Goal: Task Accomplishment & Management: Complete application form

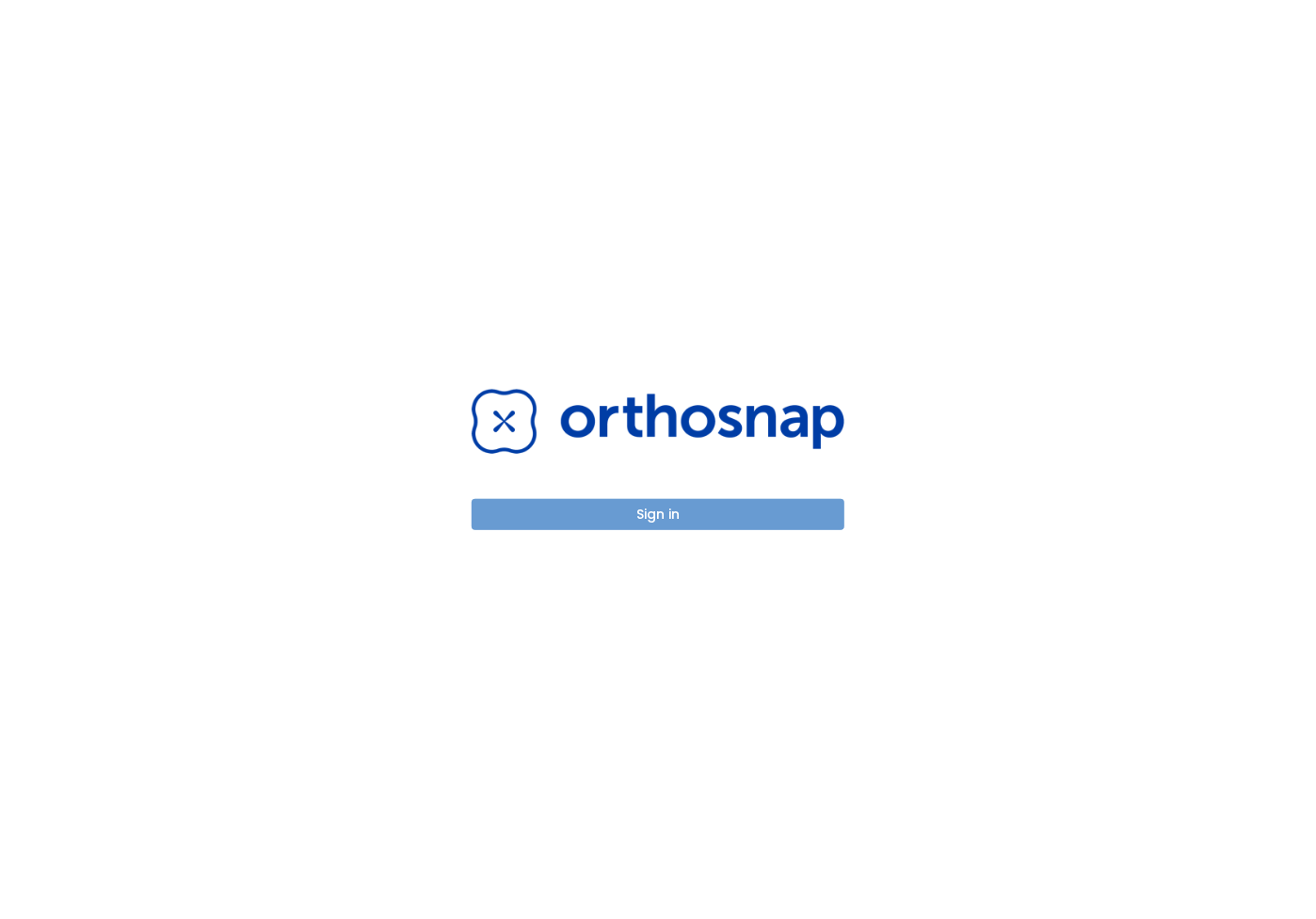
click at [633, 522] on button "Sign in" at bounding box center [658, 514] width 373 height 31
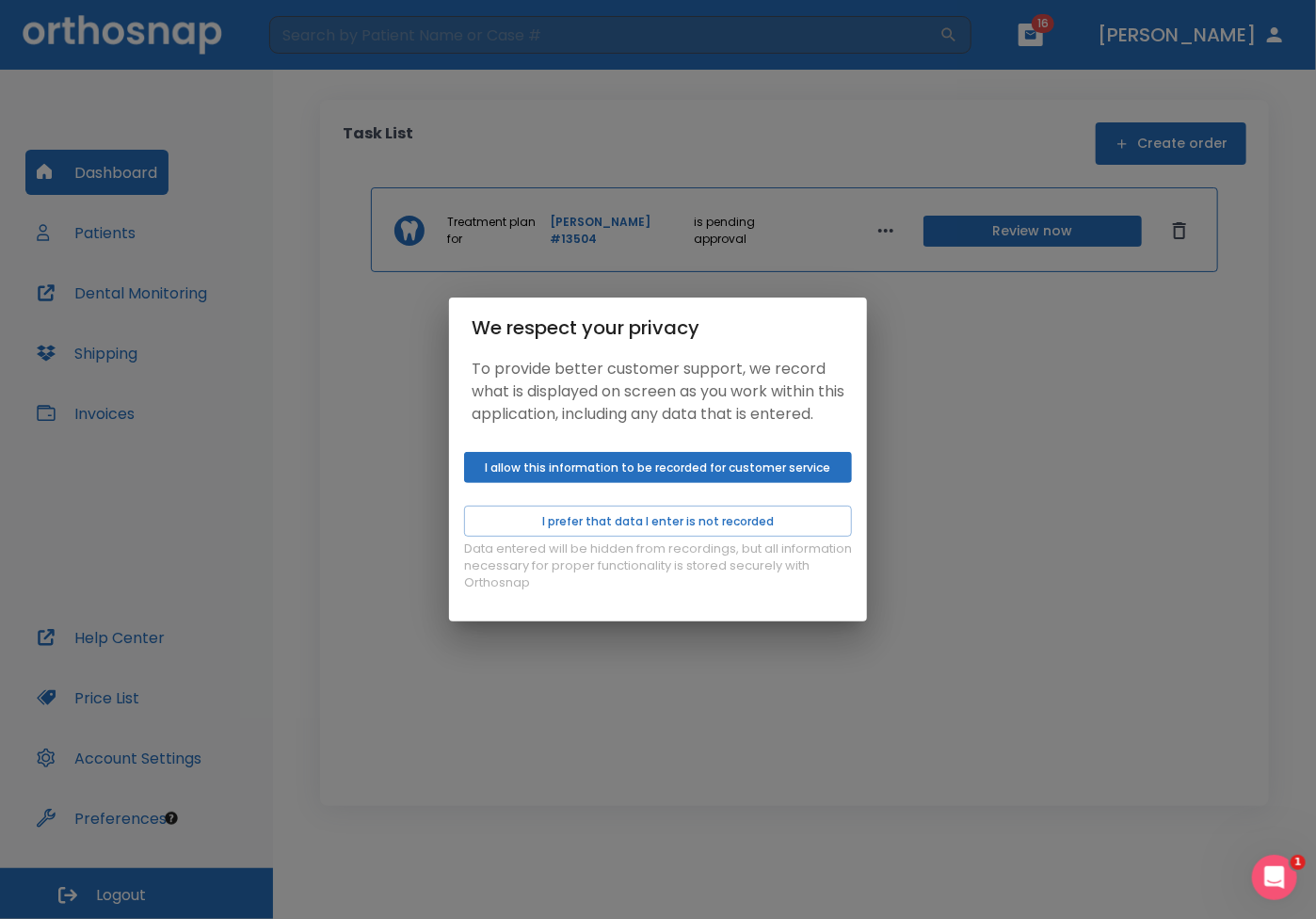
click at [652, 474] on button "I allow this information to be recorded for customer service" at bounding box center [658, 467] width 388 height 31
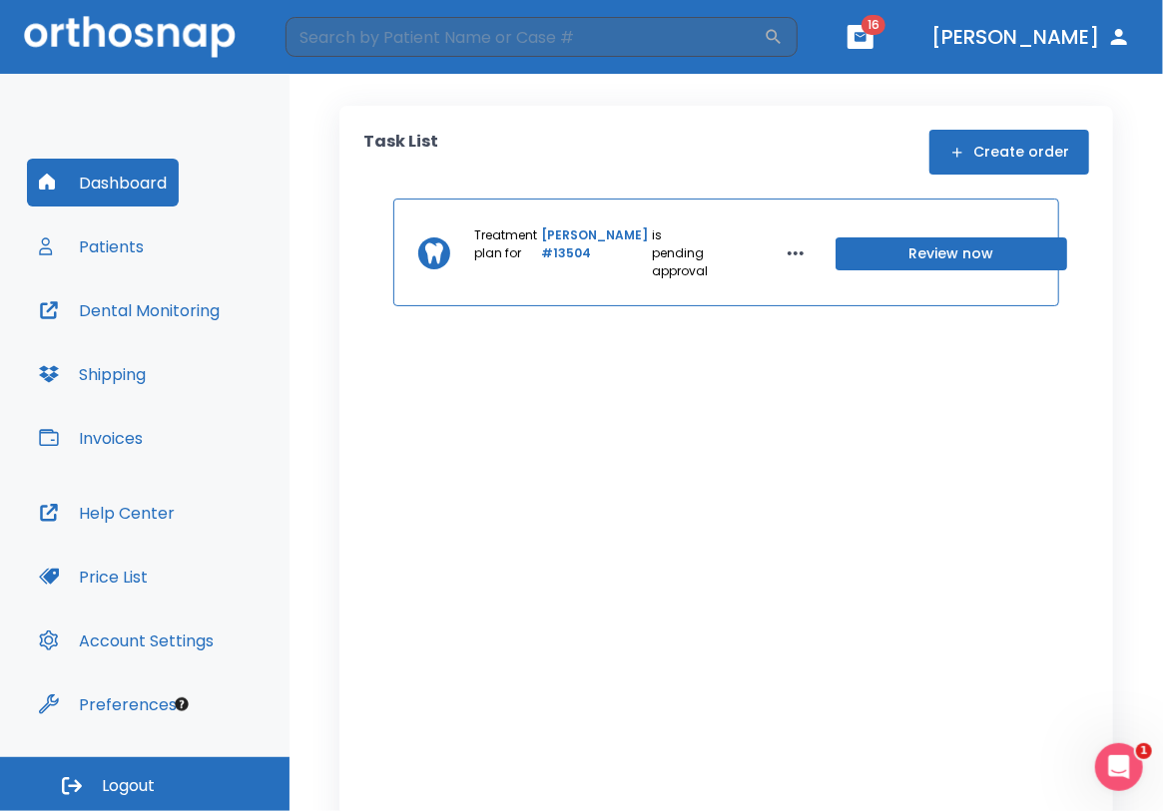
click at [783, 255] on icon "button" at bounding box center [795, 253] width 24 height 24
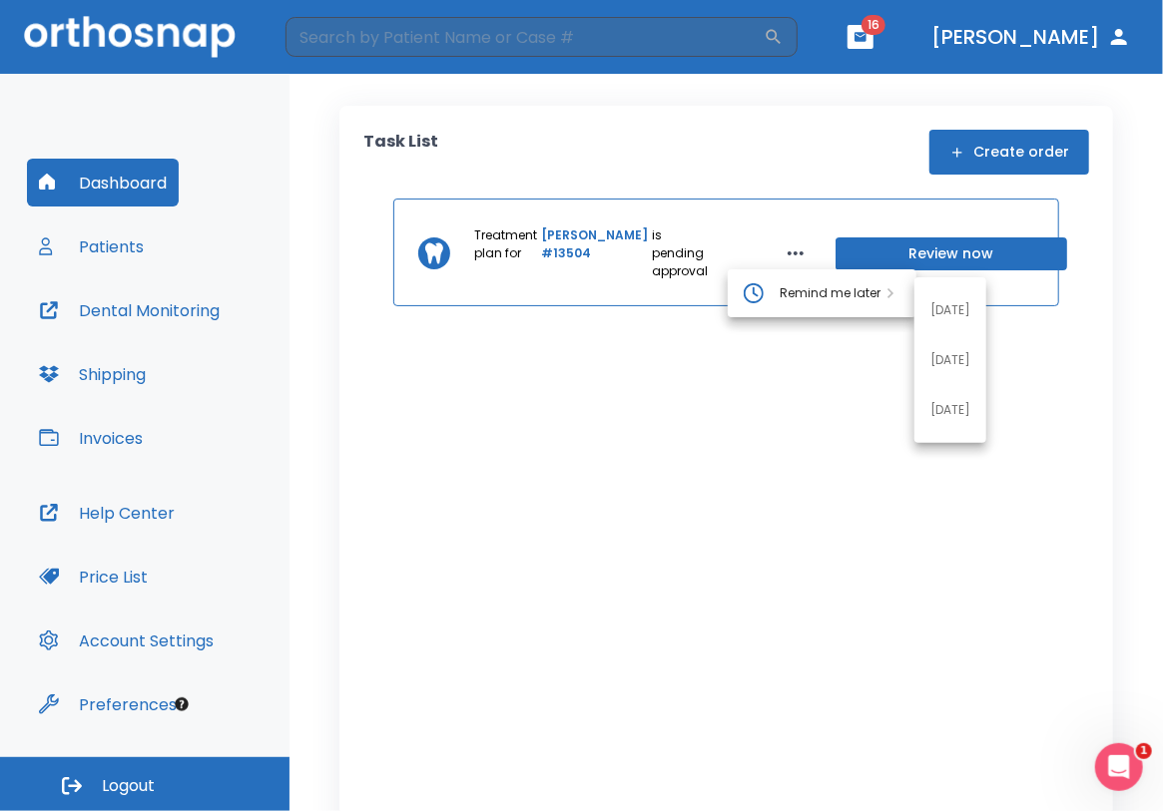
click at [827, 286] on span "Remind me later" at bounding box center [829, 293] width 101 height 18
click at [950, 406] on p "[DATE]" at bounding box center [950, 410] width 40 height 18
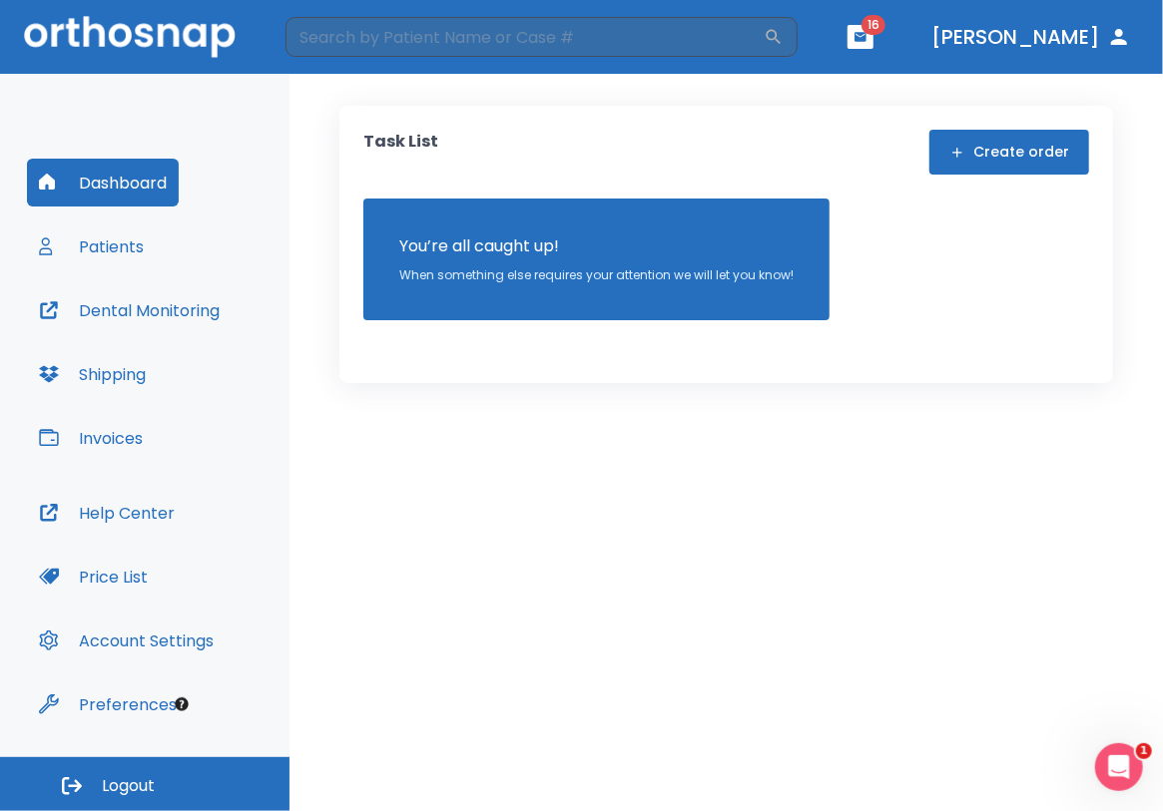
click at [1033, 156] on button "Create order" at bounding box center [1009, 152] width 160 height 45
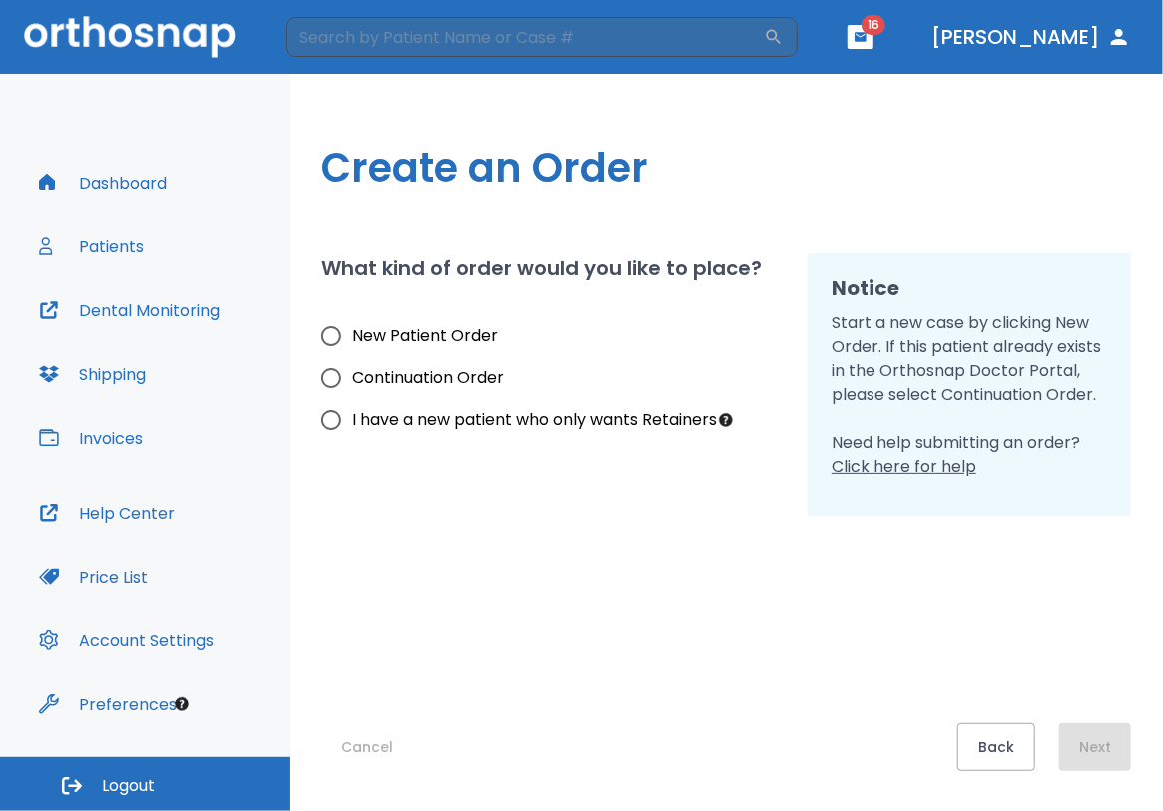
click at [328, 338] on input "New Patient Order" at bounding box center [331, 336] width 42 height 42
radio input "true"
click at [1100, 731] on button "Next" at bounding box center [1095, 747] width 72 height 48
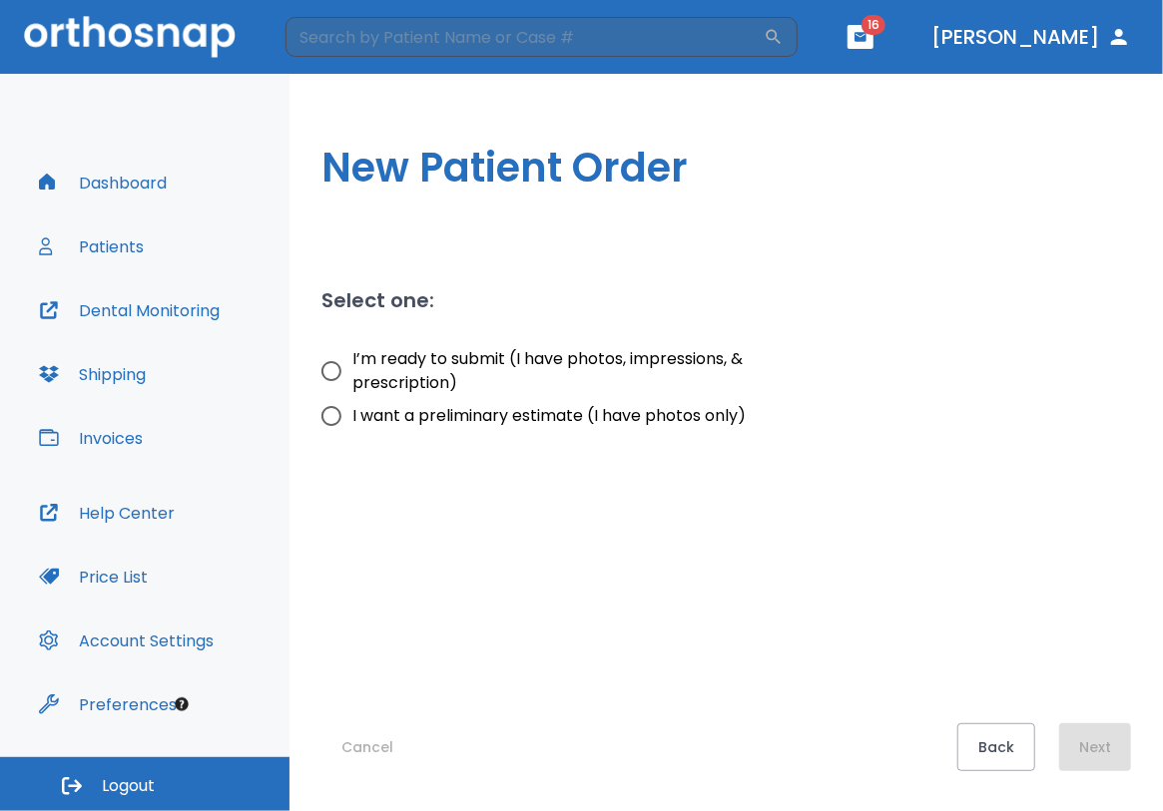
click at [328, 418] on input "I want a preliminary estimate (I have photos only)" at bounding box center [331, 416] width 42 height 42
radio input "true"
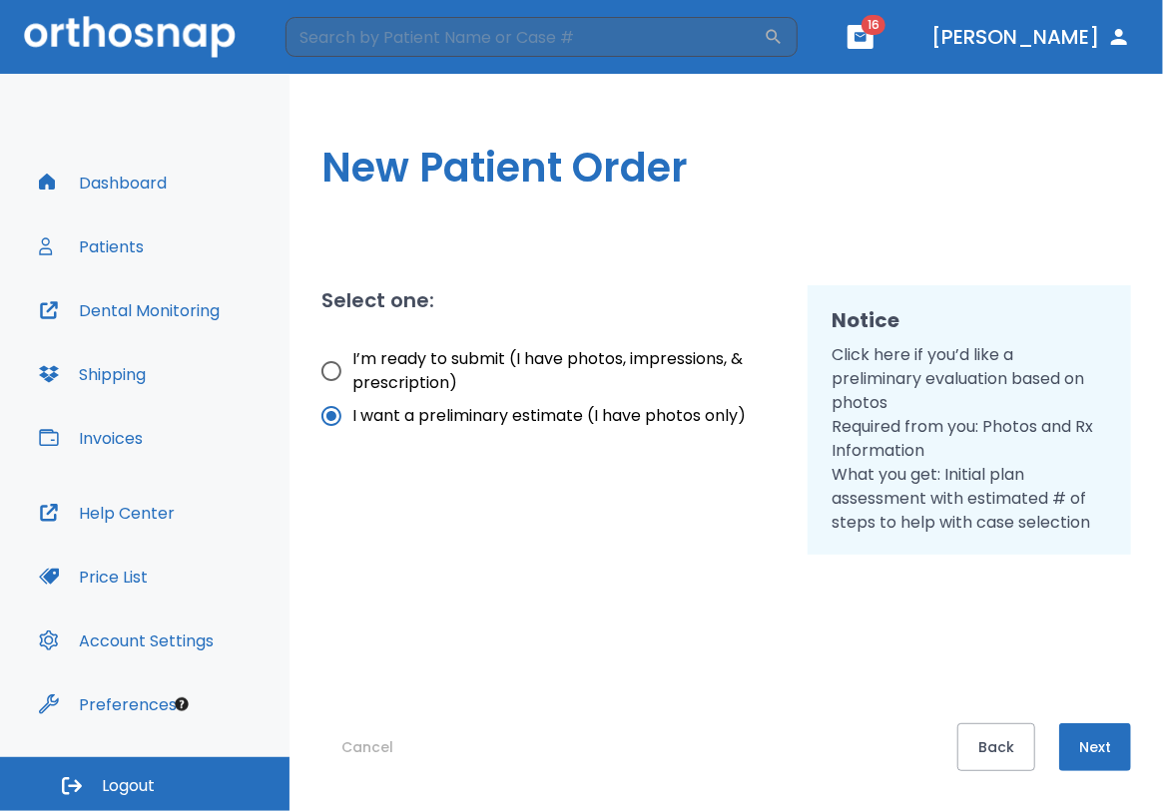
click at [1108, 742] on button "Next" at bounding box center [1095, 747] width 72 height 48
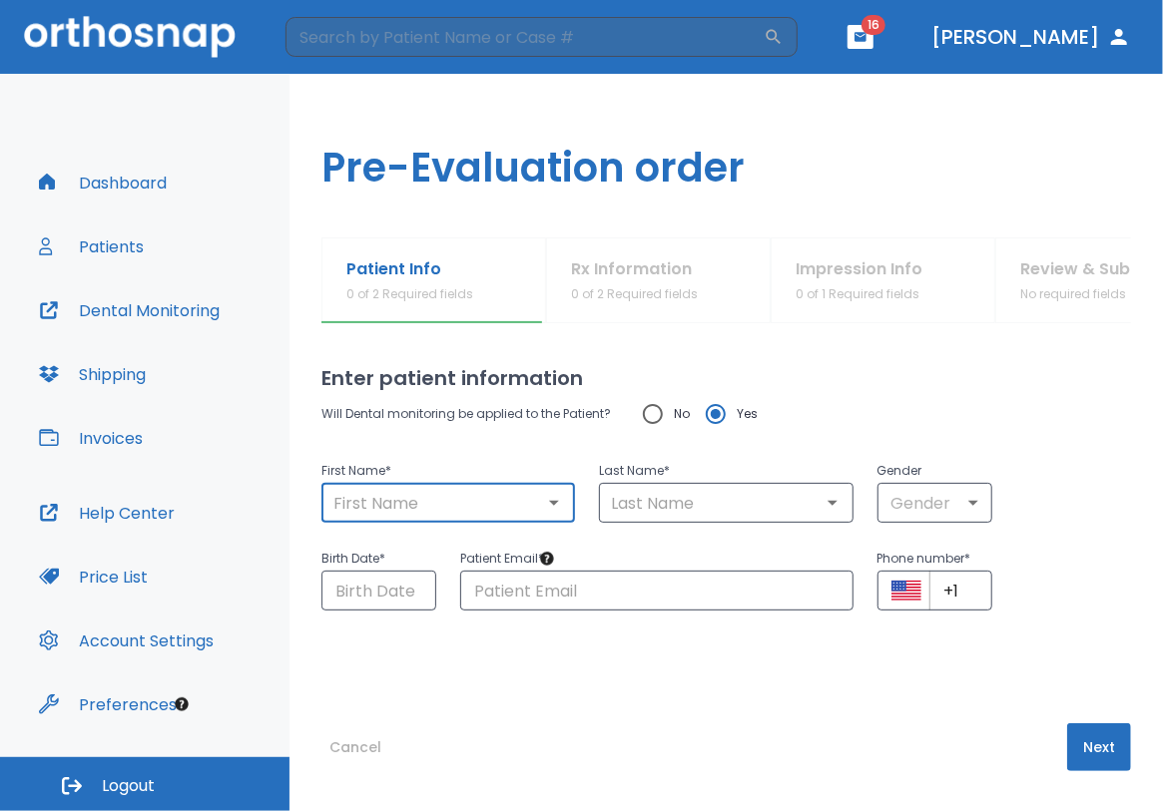
click at [465, 505] on input "text" at bounding box center [447, 503] width 241 height 28
type input "[PERSON_NAME]"
type input "Molayem"
type input "[EMAIL_ADDRESS][DOMAIN_NAME]"
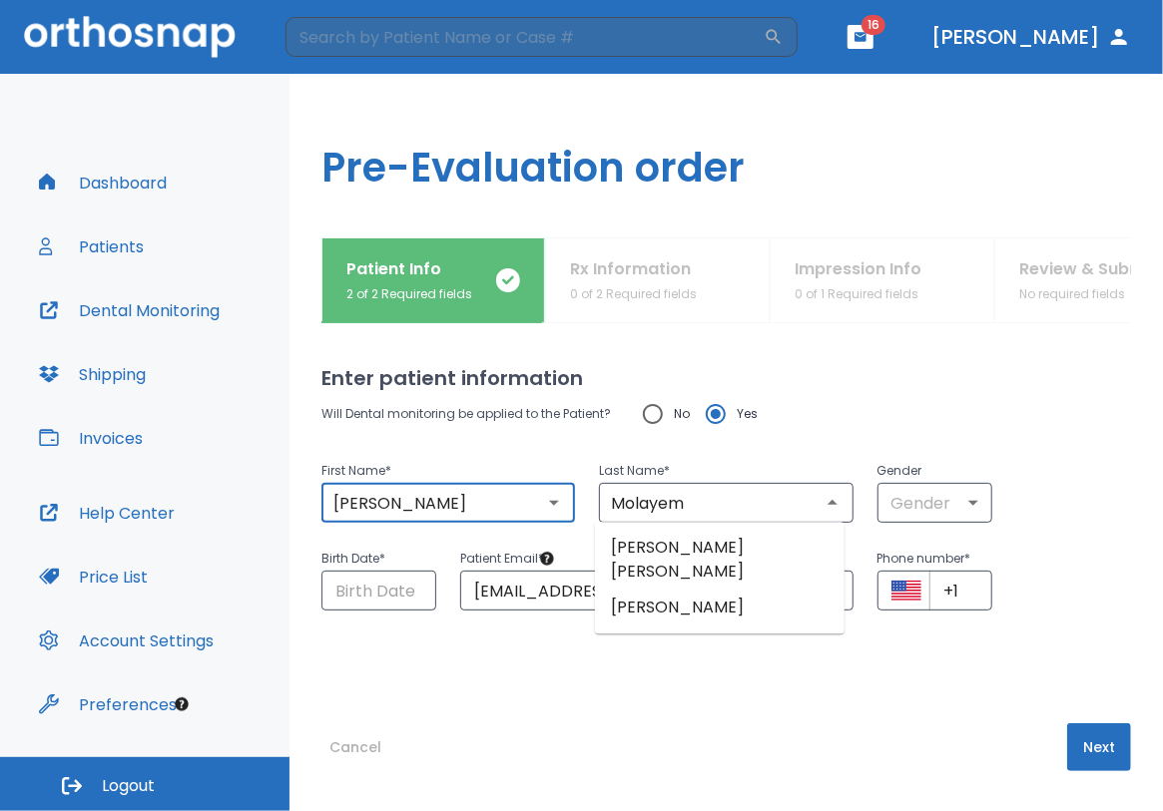
click at [1031, 469] on div "First Name * [PERSON_NAME] ​ Last Name * [PERSON_NAME] ​ Gender Gender ​" at bounding box center [713, 479] width 833 height 88
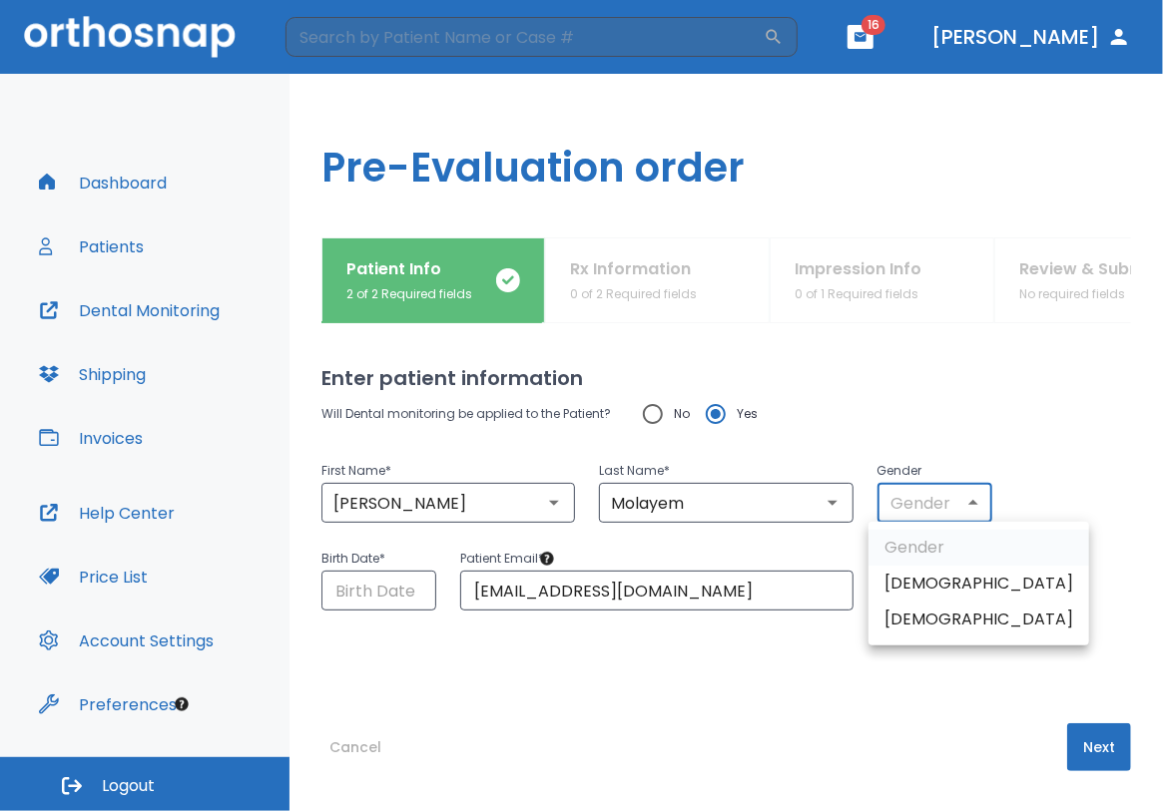
click at [962, 502] on body "​ 16 [PERSON_NAME] Dashboard Patients Dental Monitoring Shipping Invoices Help …" at bounding box center [581, 405] width 1163 height 811
click at [898, 581] on li "[DEMOGRAPHIC_DATA]" at bounding box center [978, 584] width 221 height 36
type input "1"
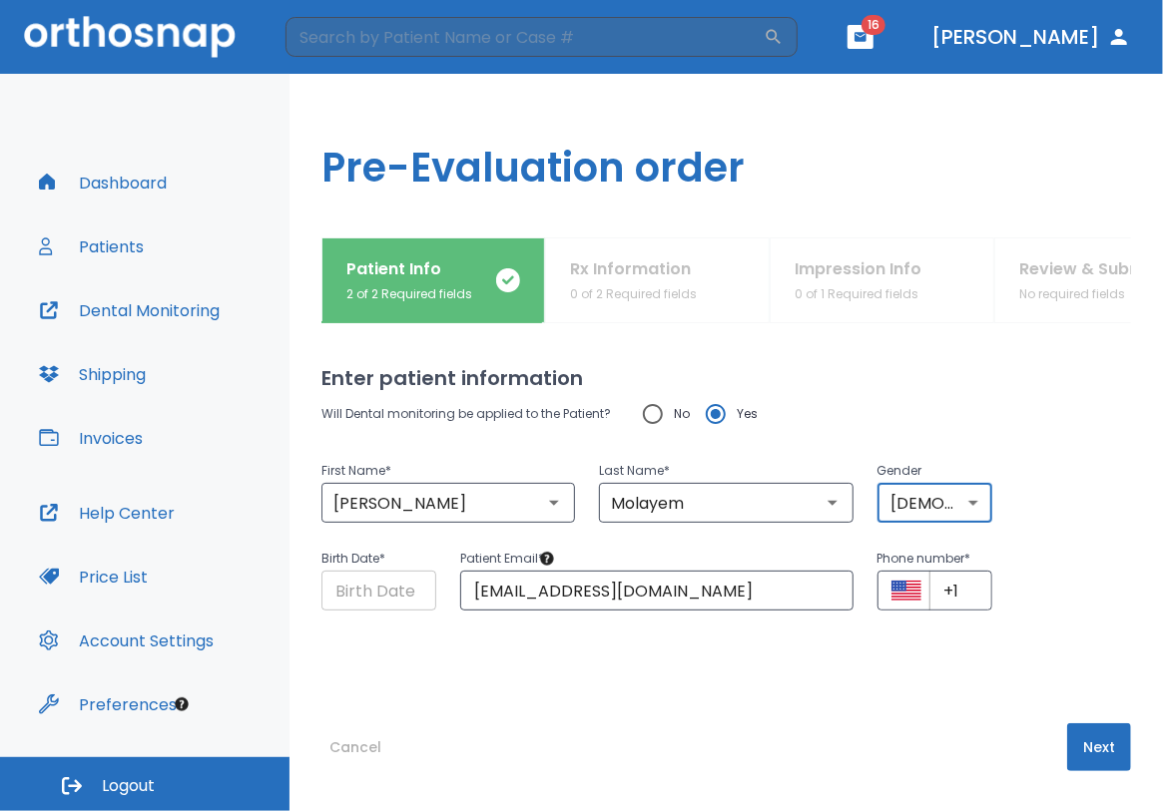
click at [412, 597] on input "Choose date" at bounding box center [378, 591] width 115 height 40
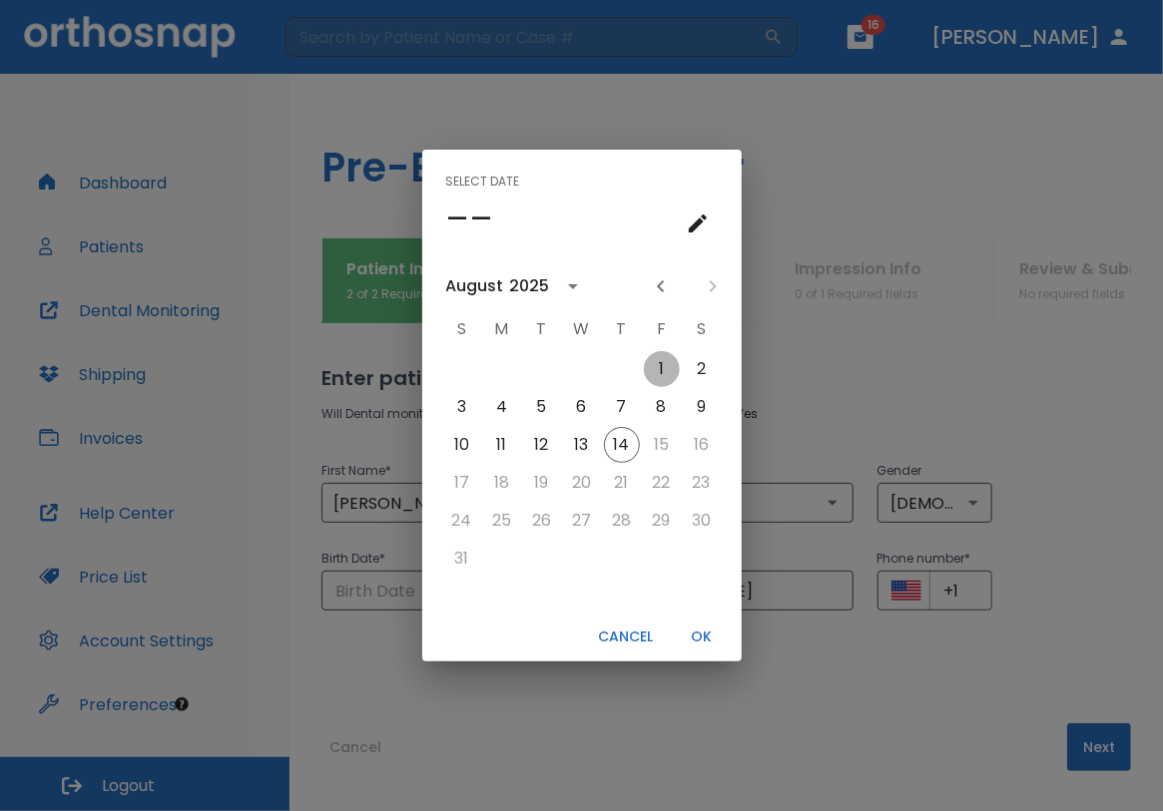
click at [657, 372] on button "1" at bounding box center [662, 369] width 36 height 36
click at [701, 665] on div "Select date Fri, Aug [DATE] S M T W T F S 1 2 3 4 5 6 7 8 9 10 11 12 13 14 15 1…" at bounding box center [581, 405] width 1163 height 811
type input "[DATE]"
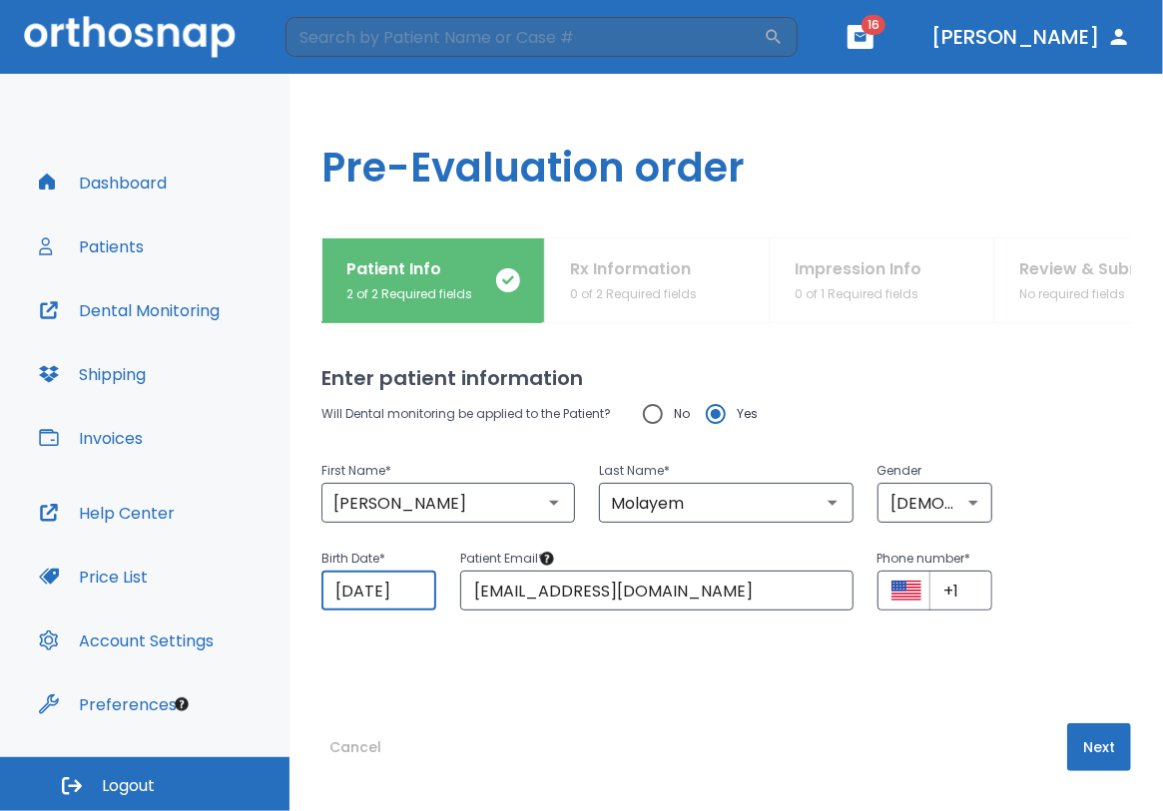
click at [701, 642] on div "Will Dental monitoring be applied to the Patient? No Yes First Name * [PERSON_N…" at bounding box center [725, 518] width 809 height 250
click at [958, 588] on input "+1" at bounding box center [960, 591] width 63 height 40
type input "[PHONE_NUMBER]"
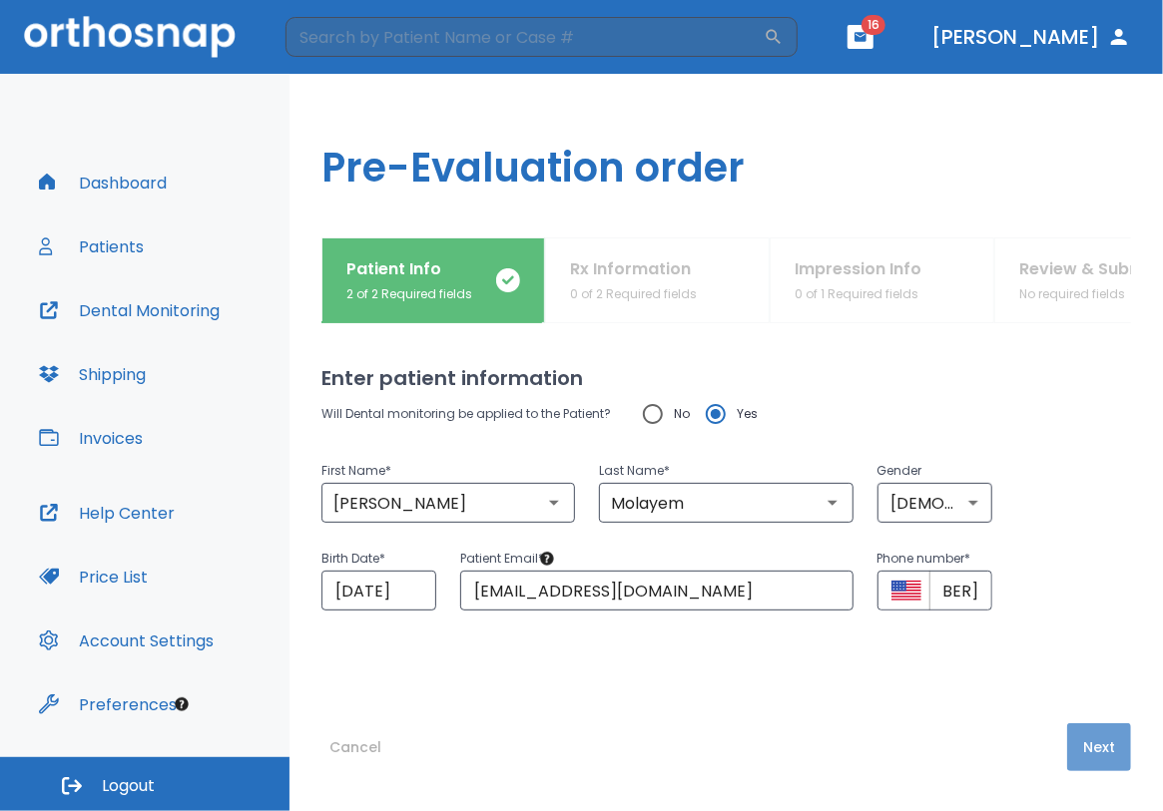
click at [1099, 752] on button "Next" at bounding box center [1099, 747] width 64 height 48
click at [399, 598] on input "[DATE]" at bounding box center [378, 591] width 115 height 40
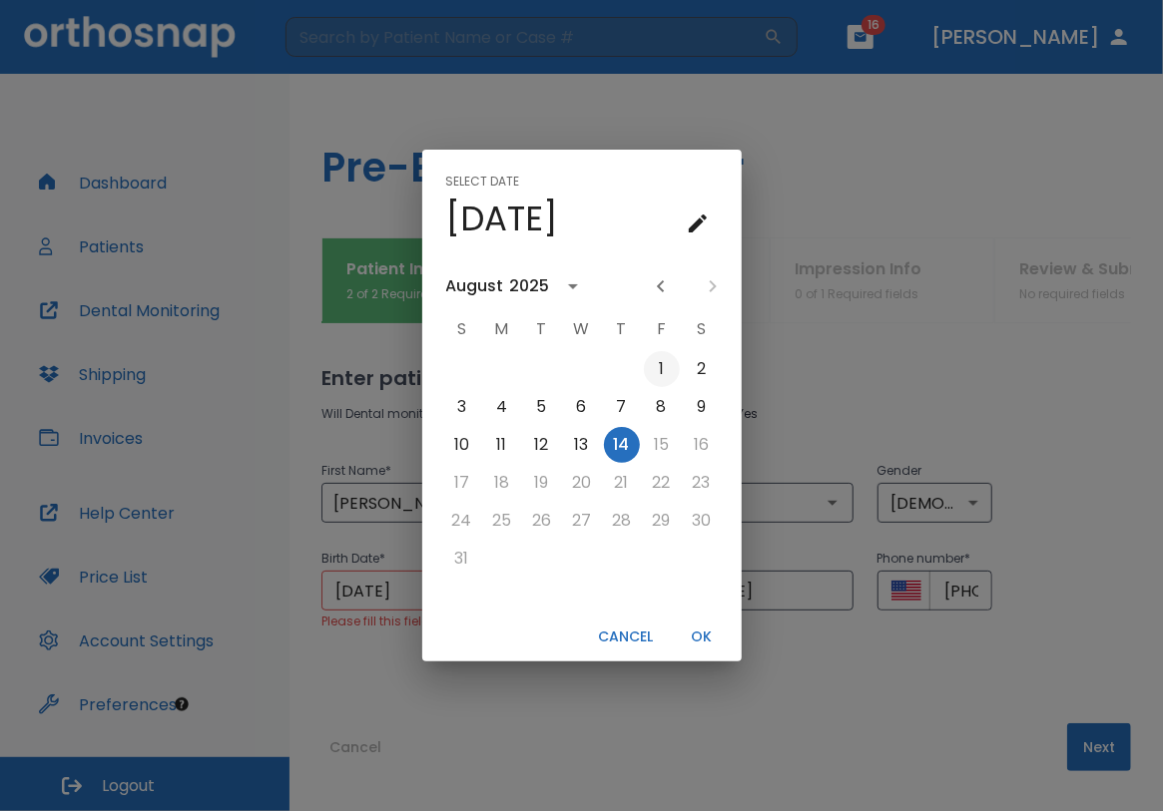
click at [659, 365] on button "1" at bounding box center [662, 369] width 36 height 36
type input "[DATE]"
click at [705, 638] on button "OK" at bounding box center [702, 637] width 64 height 33
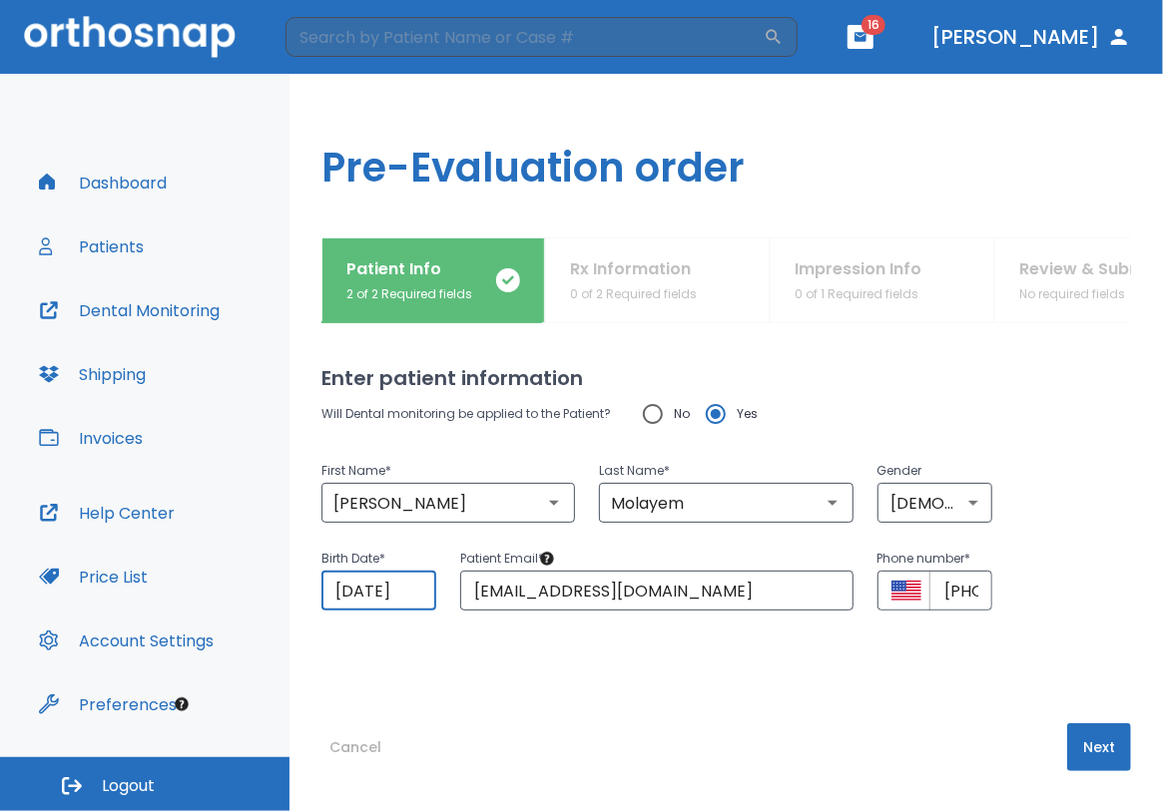
click at [1074, 736] on button "Next" at bounding box center [1099, 747] width 64 height 48
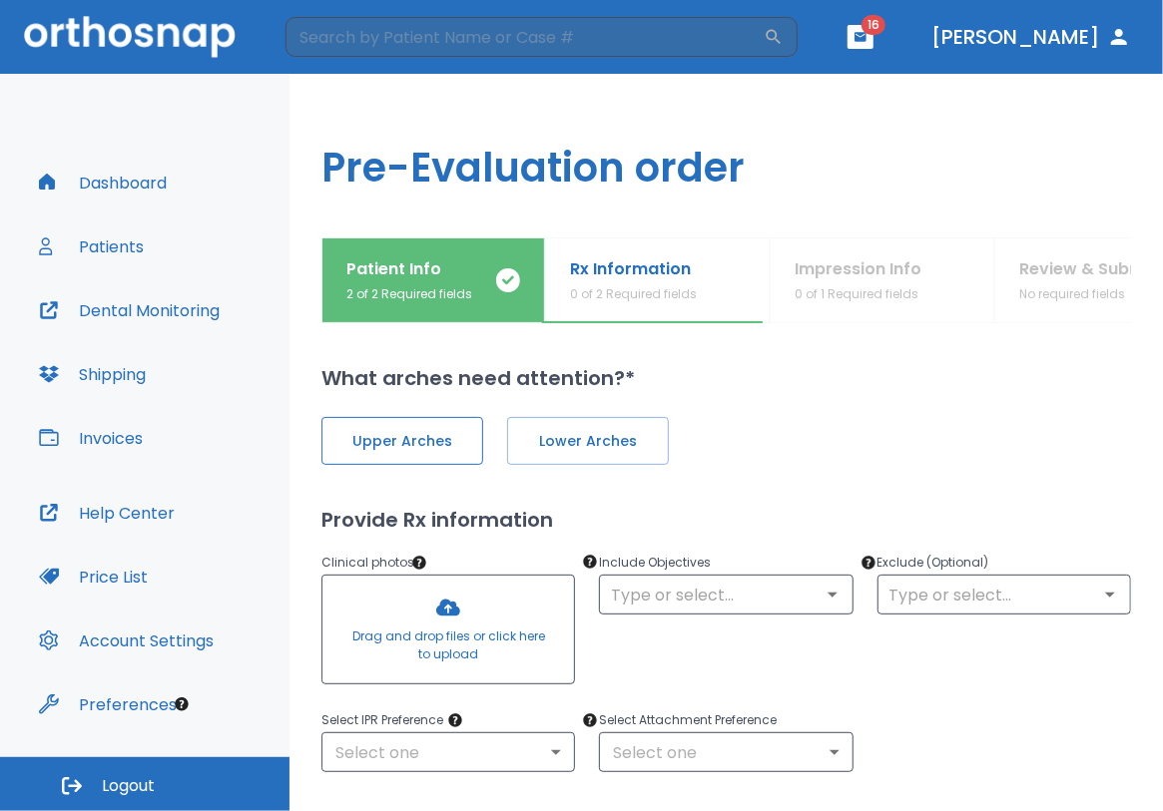
click at [399, 446] on span "Upper Arches" at bounding box center [402, 441] width 120 height 21
click at [554, 434] on span "Lower Arches" at bounding box center [586, 441] width 120 height 21
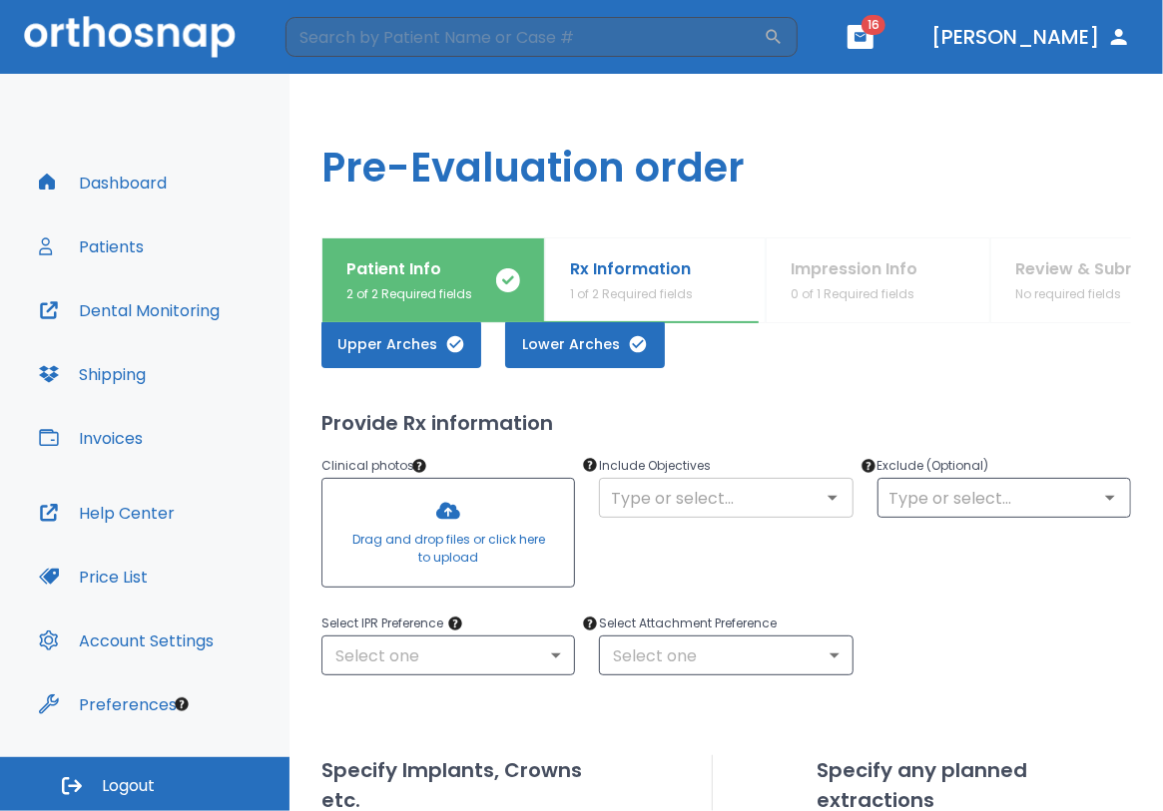
scroll to position [98, 0]
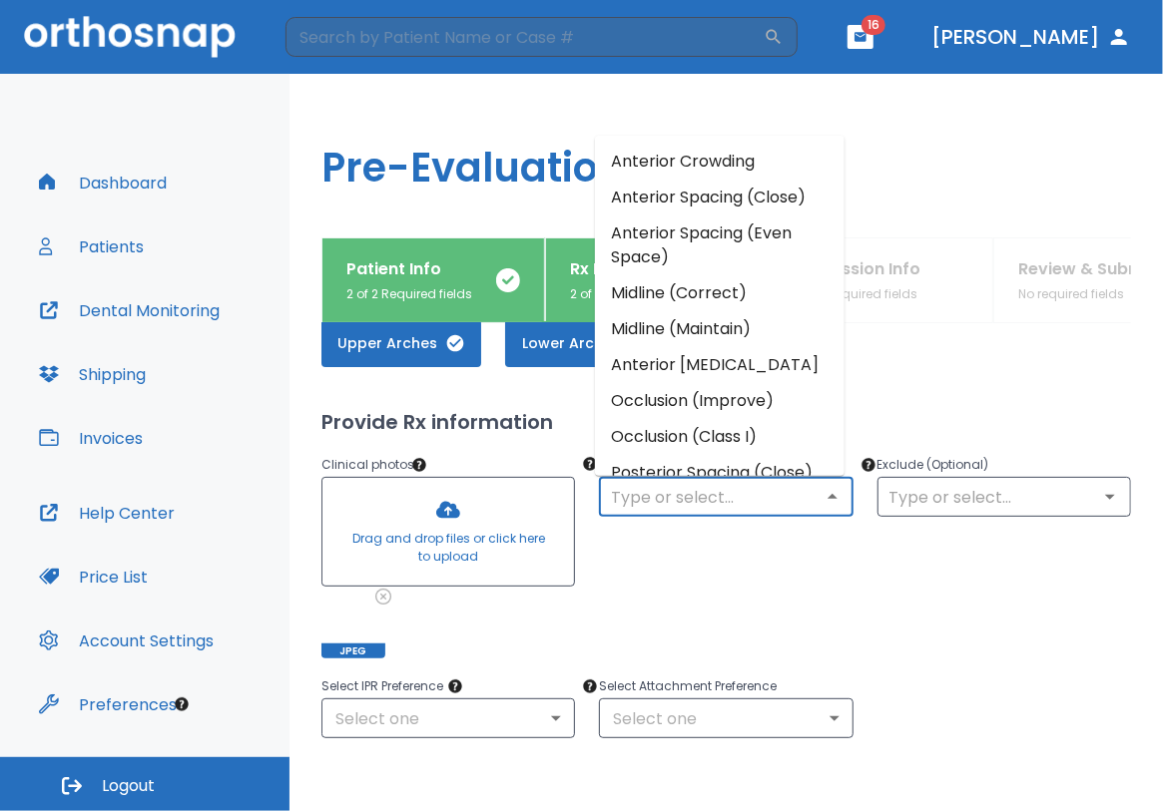
click at [688, 490] on input "text" at bounding box center [725, 497] width 241 height 28
click at [696, 160] on li "Anterior Crowding" at bounding box center [719, 162] width 249 height 36
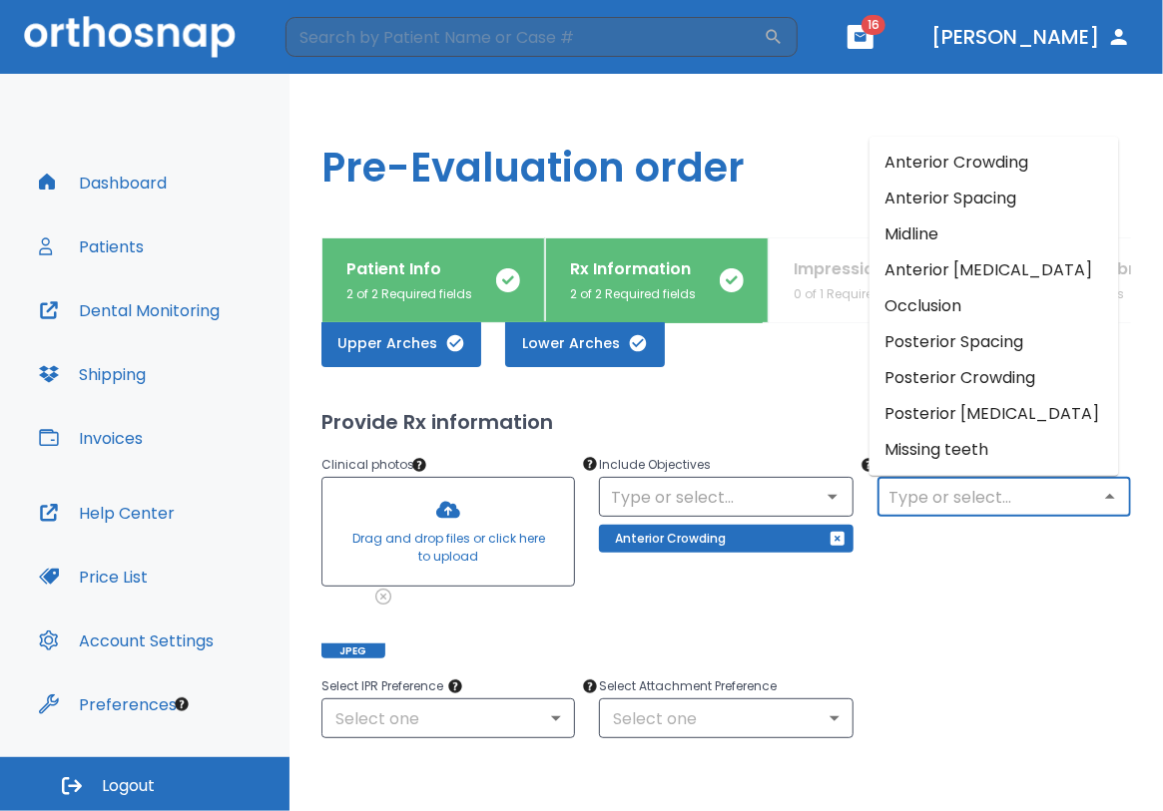
click at [993, 503] on input "text" at bounding box center [1003, 497] width 241 height 28
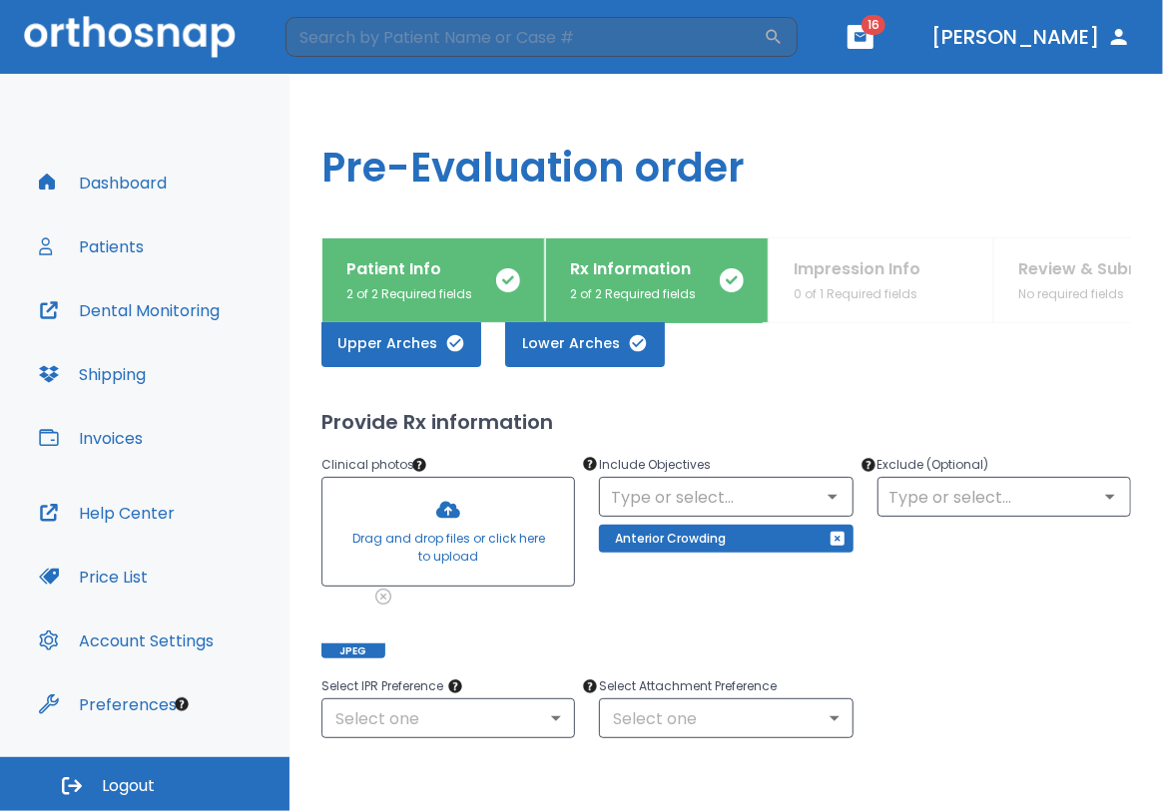
click at [968, 559] on div "Exclude (Optional) ​" at bounding box center [991, 544] width 277 height 230
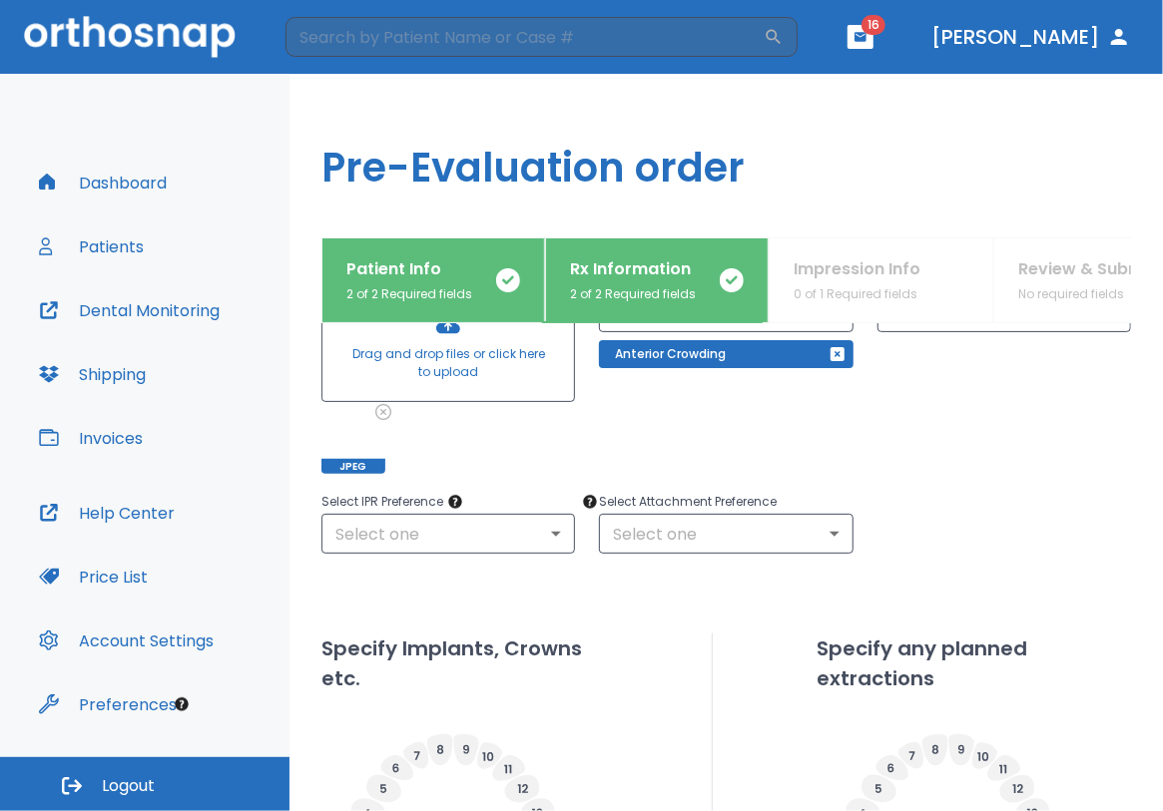
scroll to position [294, 0]
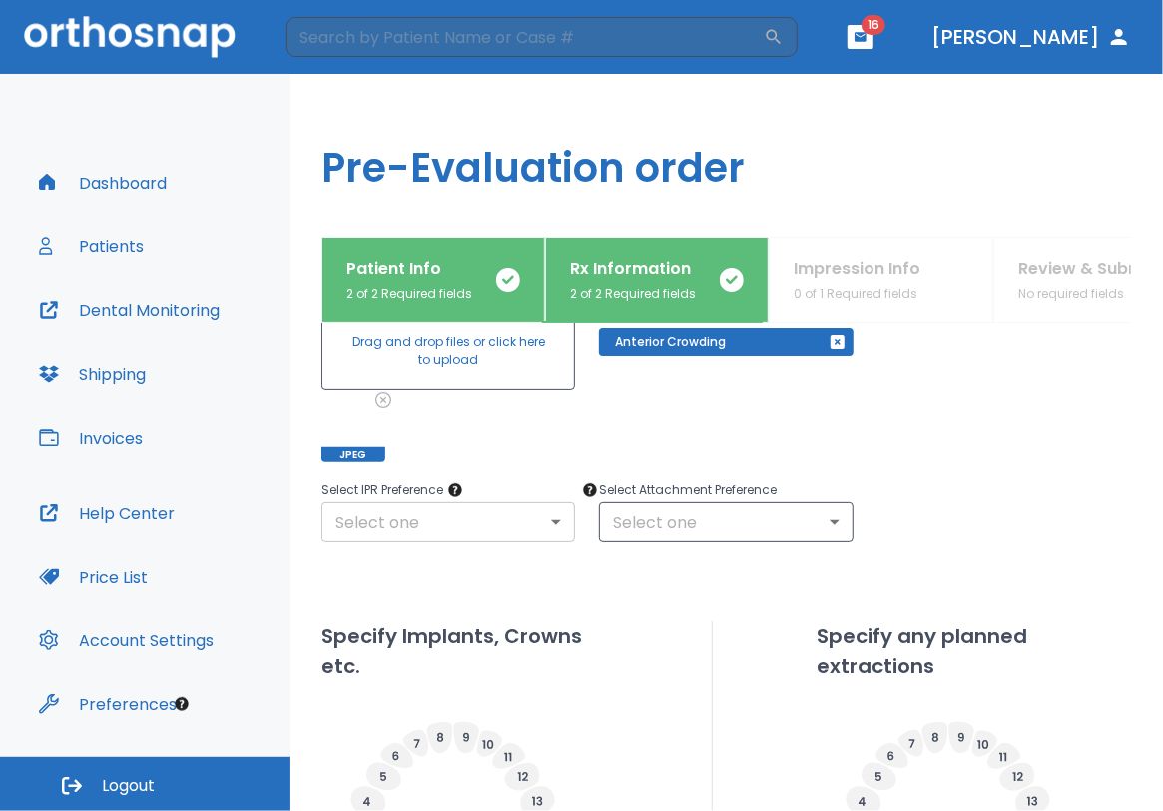
click at [485, 517] on body "​ 16 [PERSON_NAME] Dashboard Patients Dental Monitoring Shipping Invoices Help …" at bounding box center [581, 405] width 1163 height 811
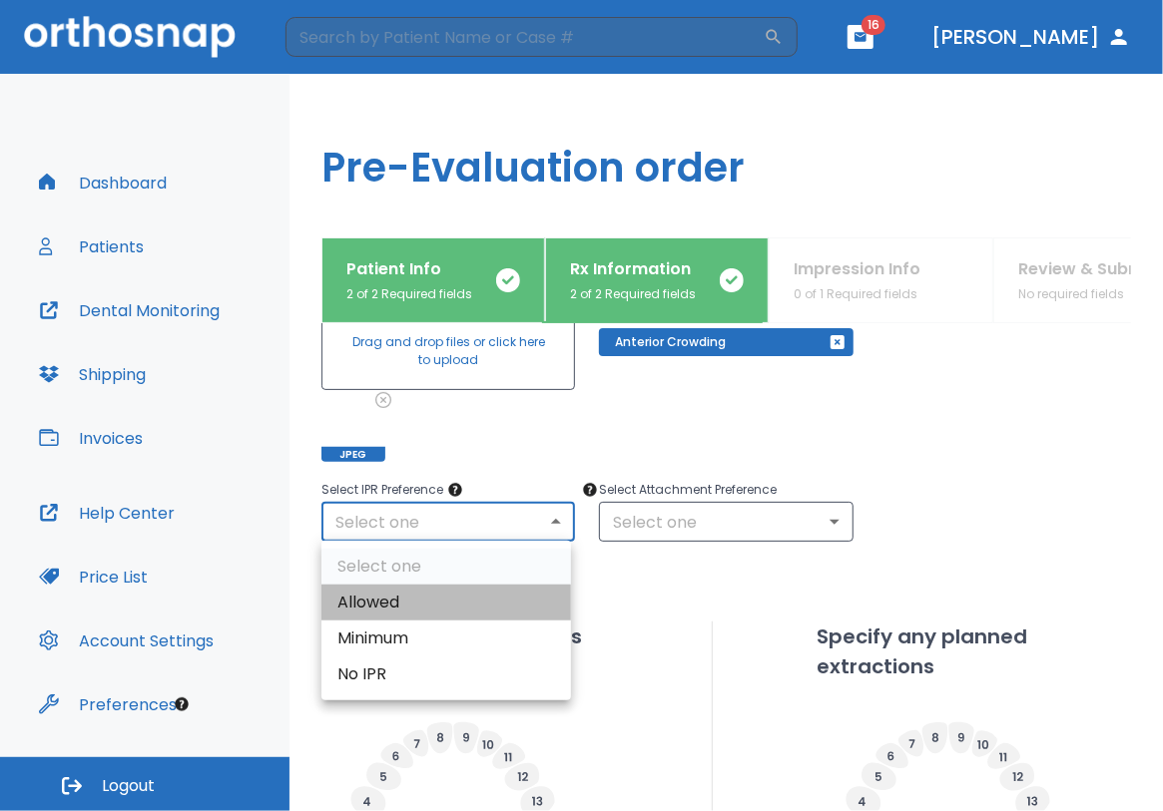
click at [428, 610] on li "Allowed" at bounding box center [445, 603] width 249 height 36
type input "1"
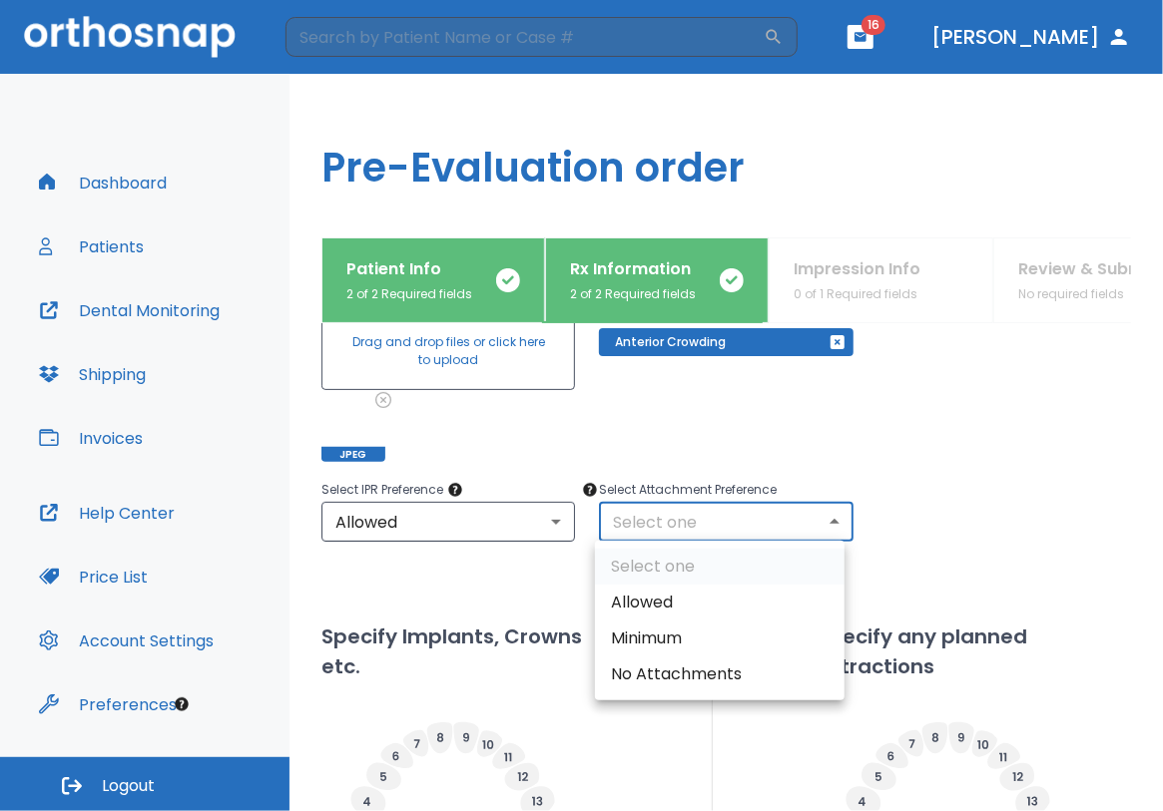
click at [631, 525] on body "​ 16 [PERSON_NAME] Dashboard Patients Dental Monitoring Shipping Invoices Help …" at bounding box center [581, 405] width 1163 height 811
click at [645, 598] on li "Allowed" at bounding box center [719, 603] width 249 height 36
type input "1"
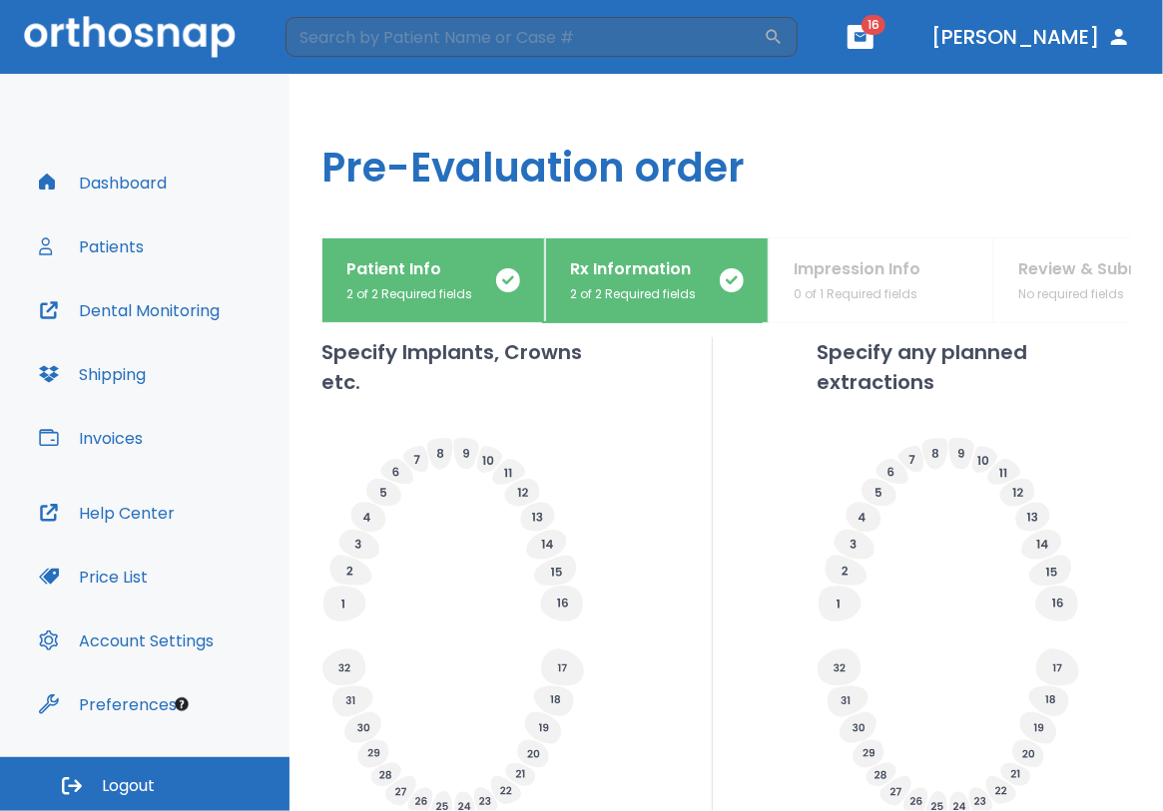
scroll to position [569, 0]
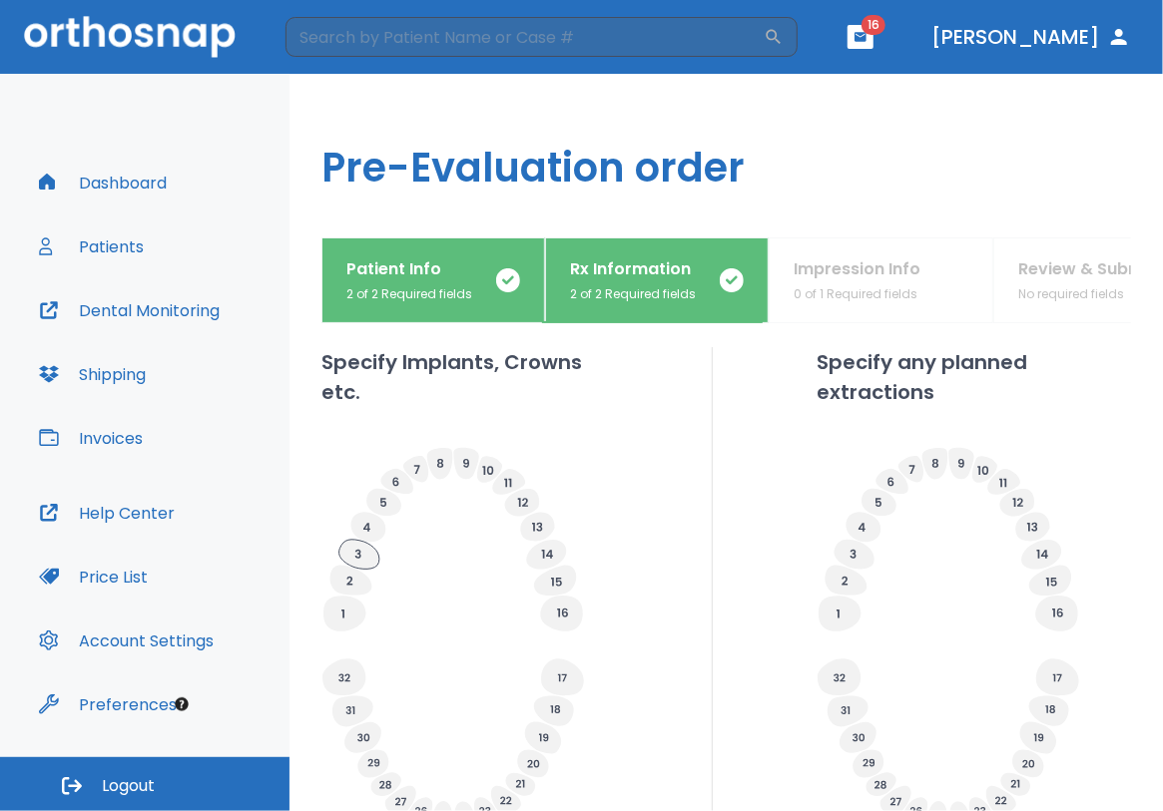
click at [364, 544] on icon at bounding box center [359, 555] width 40 height 30
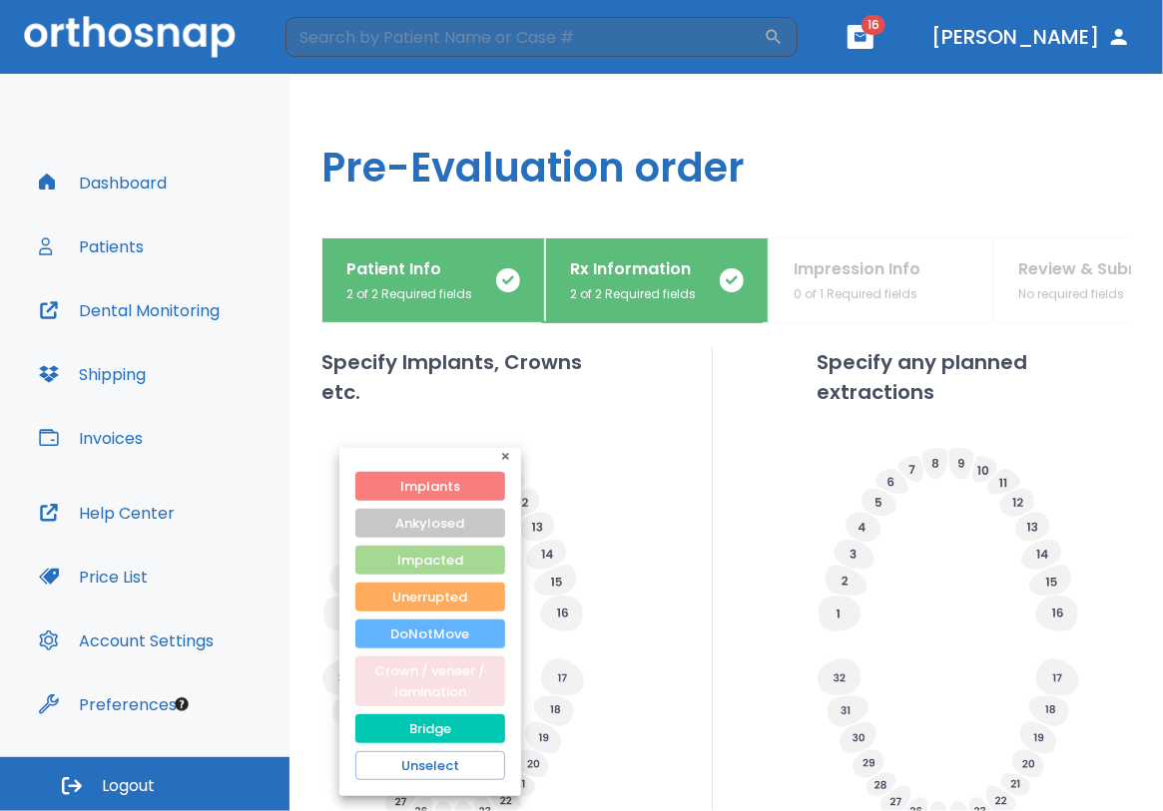
click at [452, 670] on button "Crown / veneer / lamination" at bounding box center [430, 682] width 150 height 50
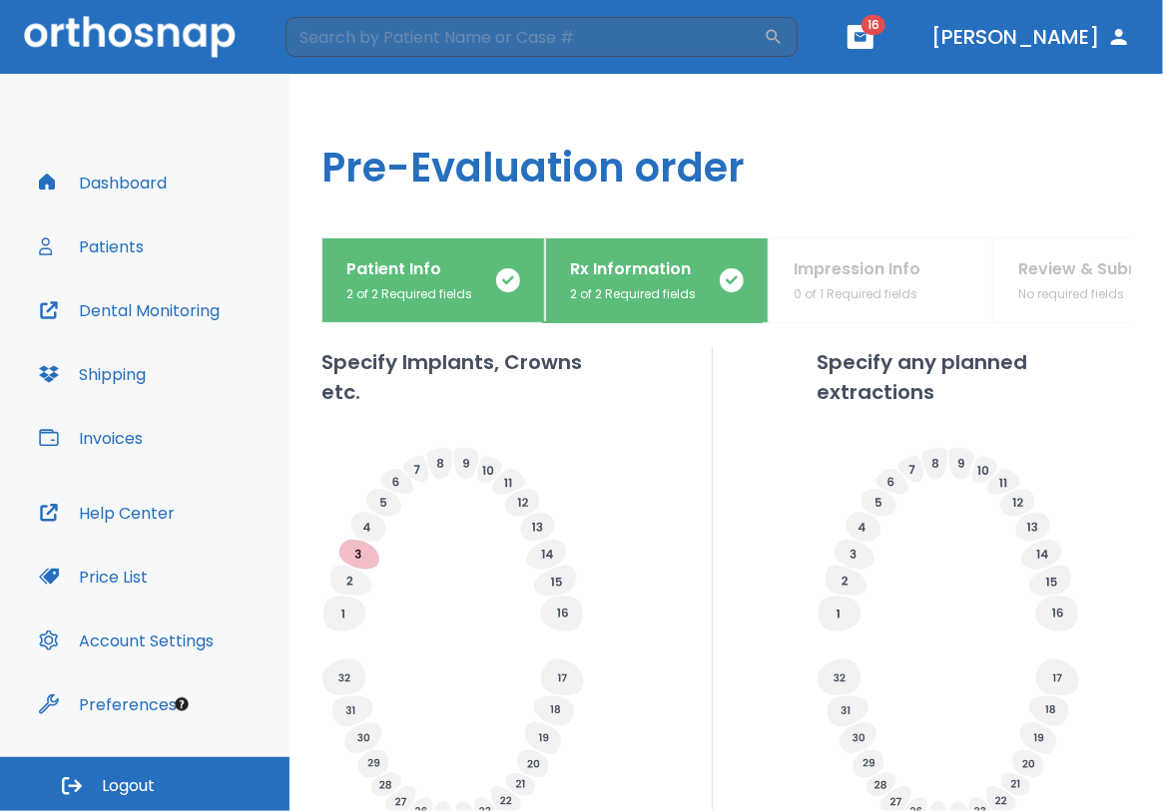
click at [567, 560] on icon at bounding box center [452, 540] width 263 height 187
click at [544, 551] on icon at bounding box center [547, 554] width 11 height 9
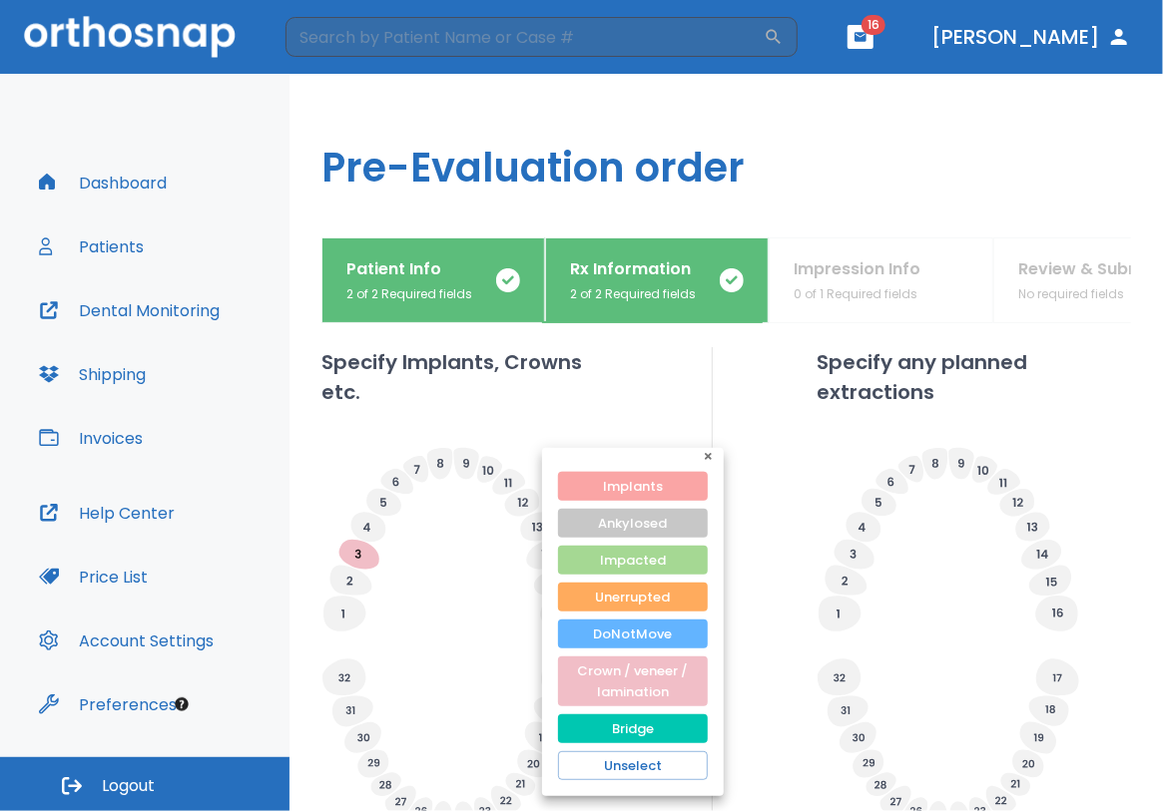
click at [612, 488] on button "Implants" at bounding box center [633, 486] width 150 height 29
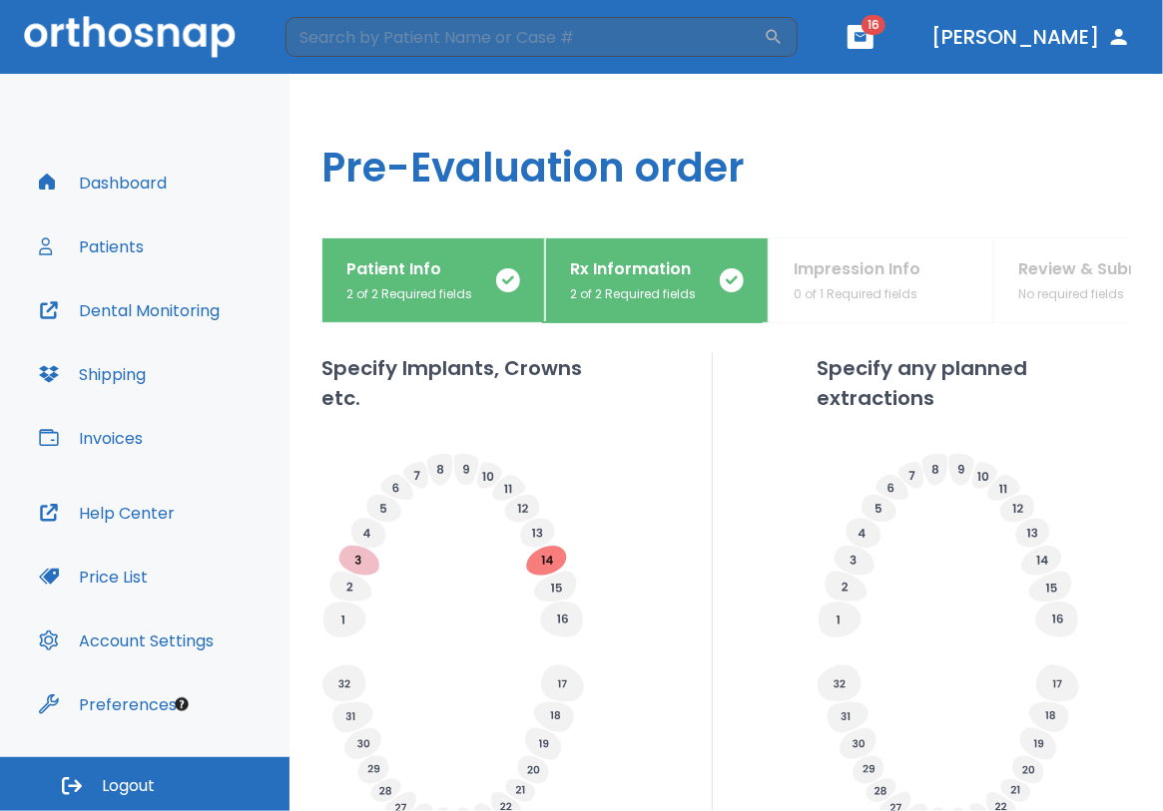
scroll to position [760, 0]
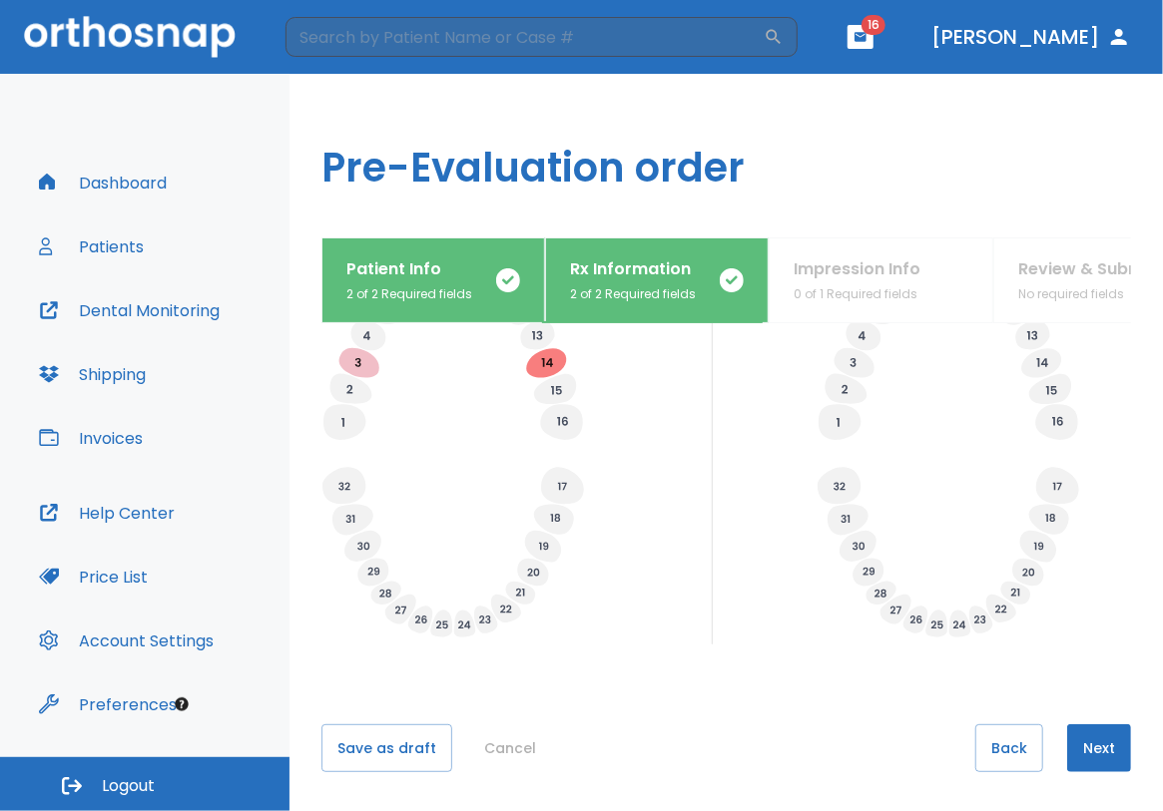
click at [1099, 744] on button "Next" at bounding box center [1099, 748] width 64 height 48
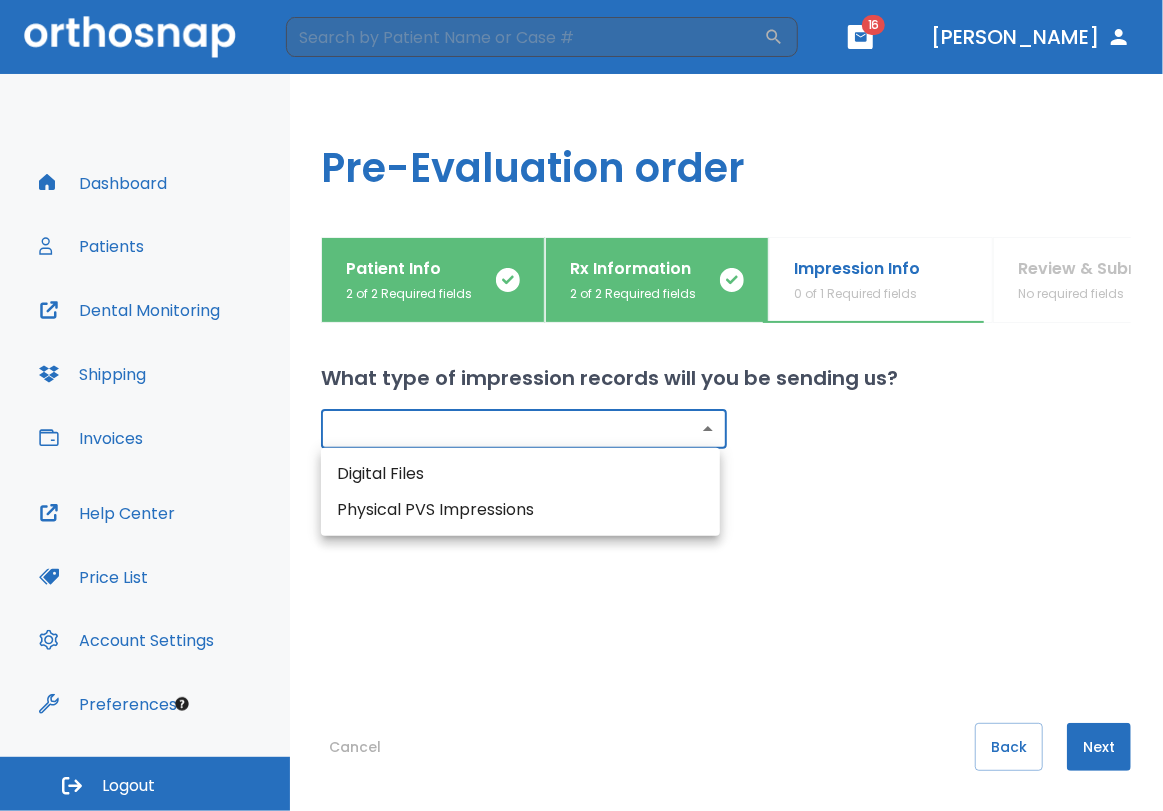
click at [691, 426] on body "​ 16 [PERSON_NAME] Dashboard Patients Dental Monitoring Shipping Invoices Help …" at bounding box center [581, 405] width 1163 height 811
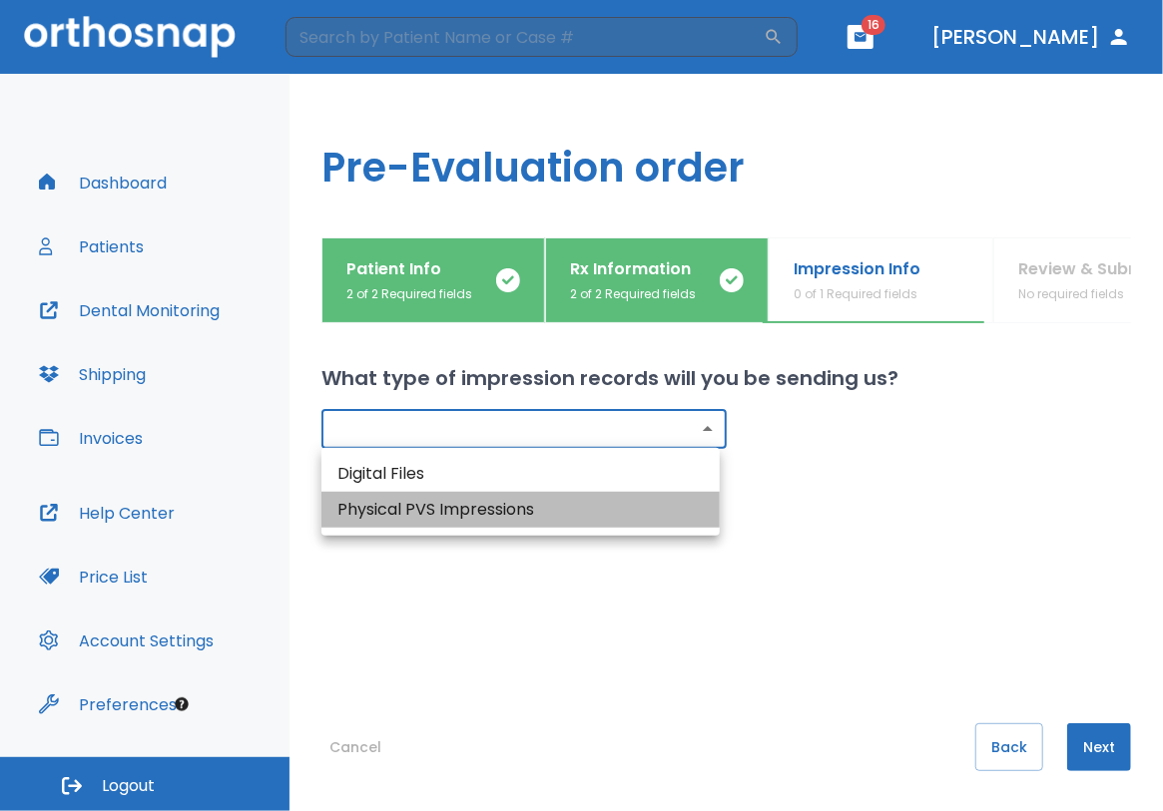
click at [568, 517] on li "Physical PVS Impressions" at bounding box center [520, 510] width 398 height 36
type input "physical"
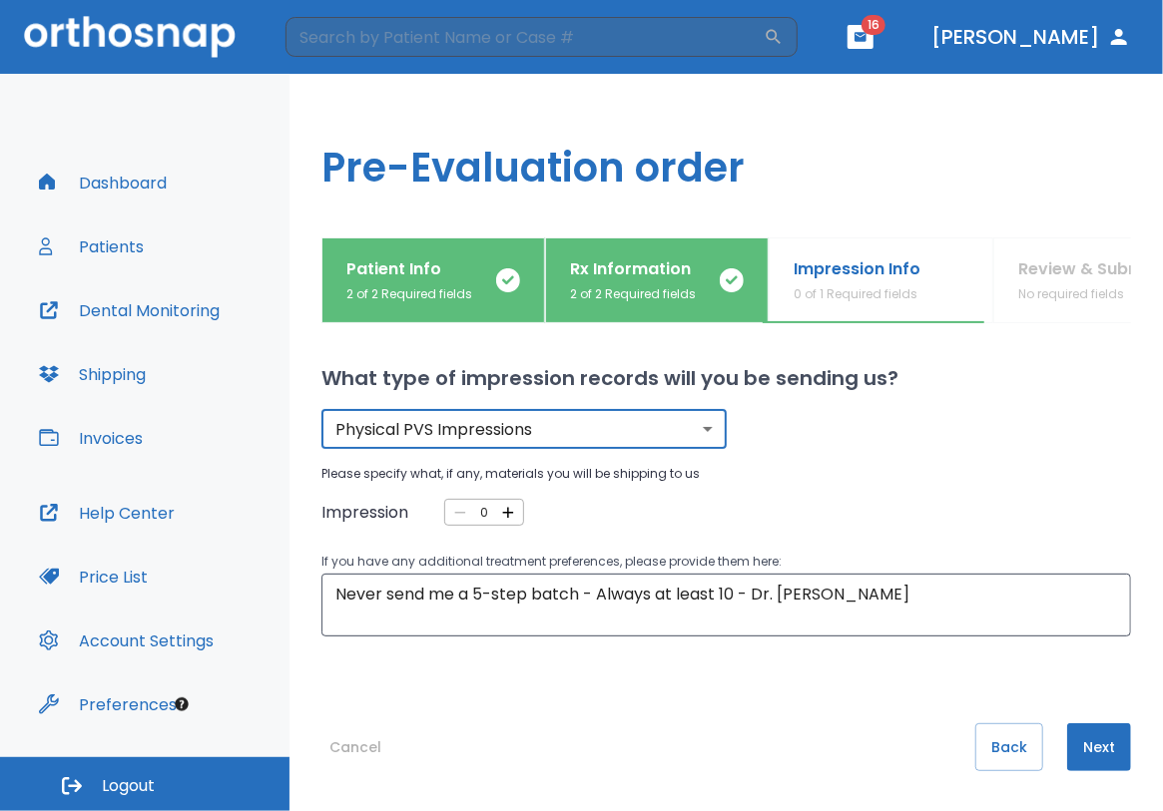
click at [516, 512] on div "0 ​" at bounding box center [484, 512] width 80 height 27
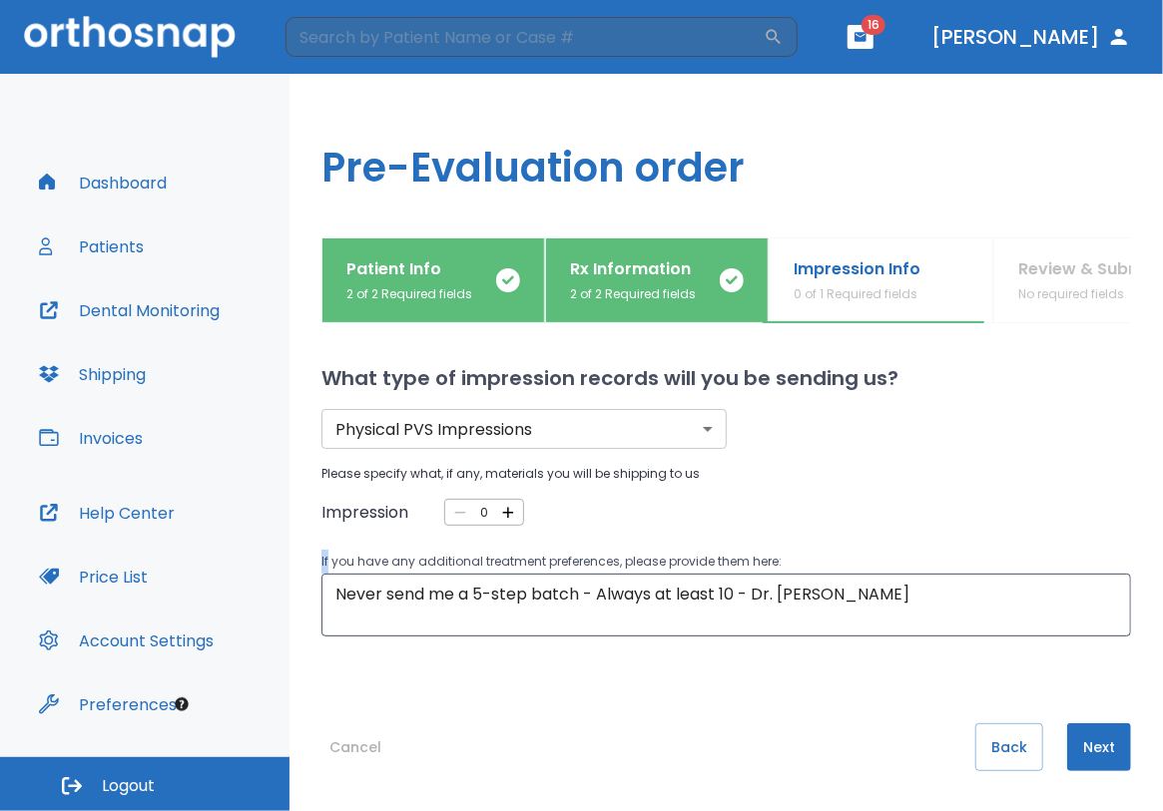
click at [516, 512] on div "0 ​" at bounding box center [484, 512] width 80 height 27
click at [505, 511] on icon "button" at bounding box center [508, 512] width 11 height 11
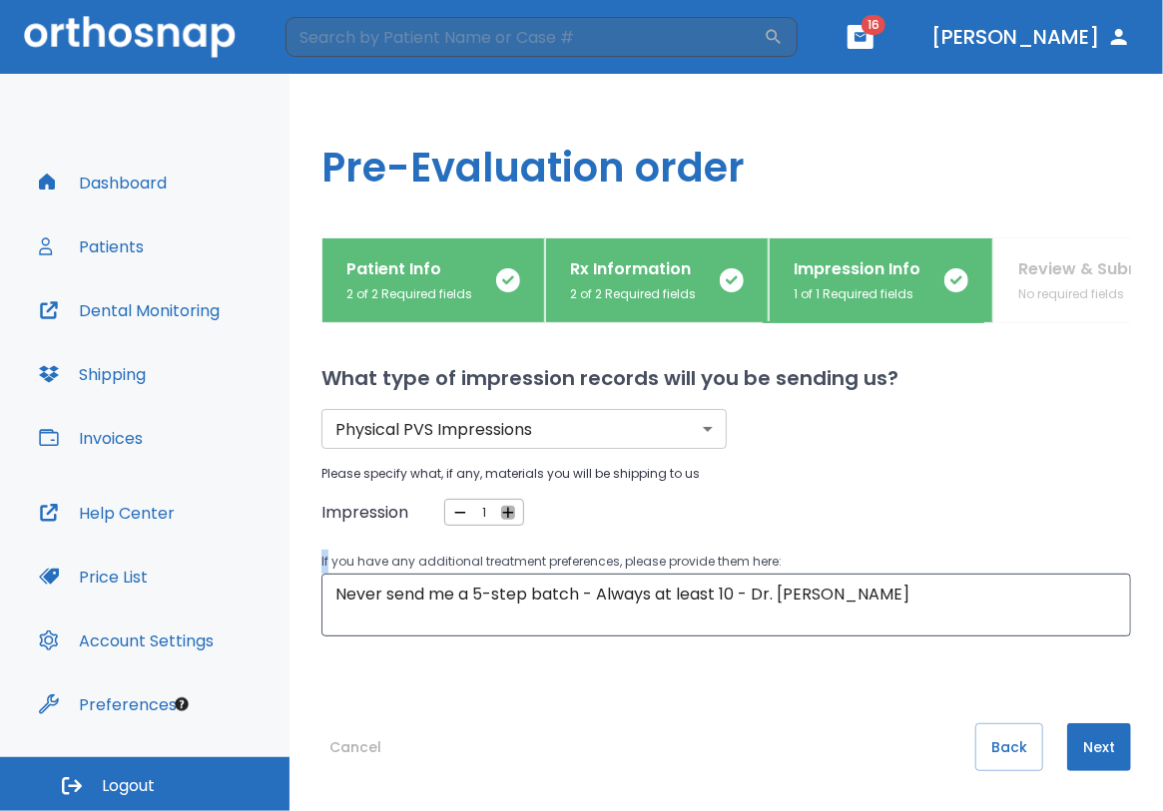
click at [505, 511] on icon "button" at bounding box center [508, 512] width 11 height 11
type input "2"
click at [606, 588] on textarea "Never send me a 5-step batch - Always at least 10 - Dr. [PERSON_NAME]" at bounding box center [725, 606] width 781 height 46
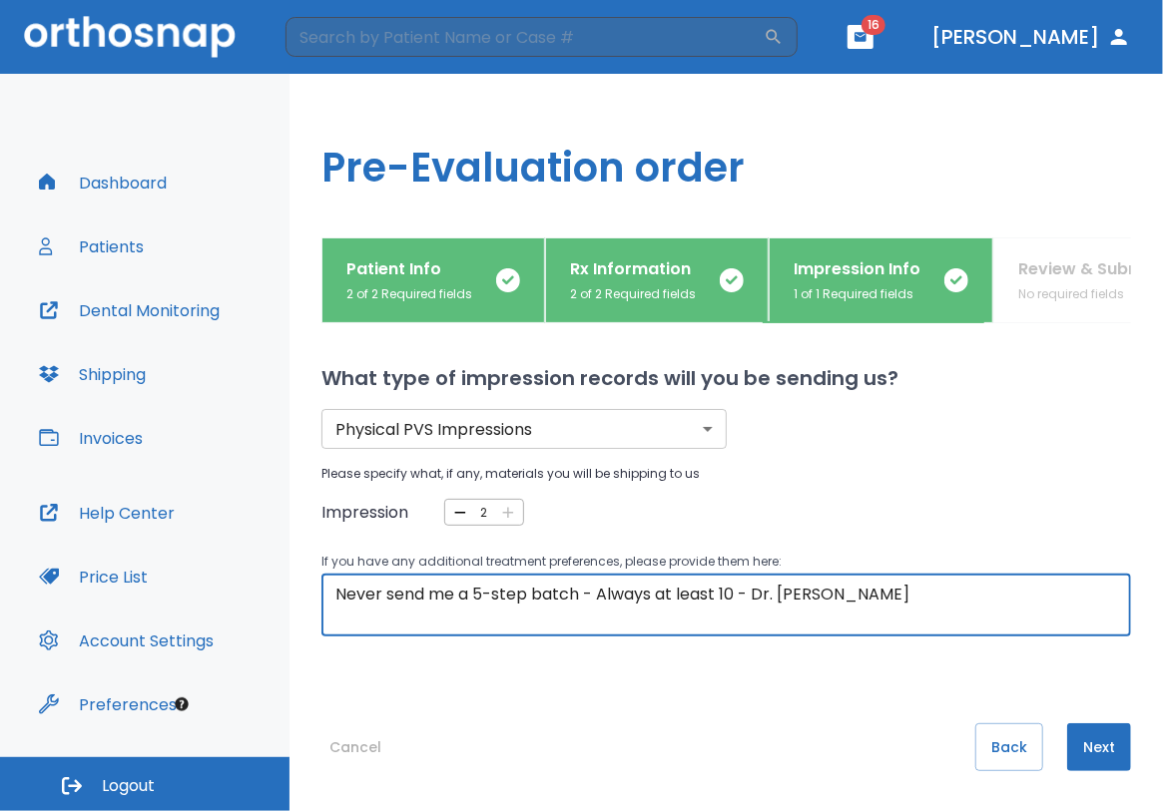
click at [606, 588] on textarea "Never send me a 5-step batch - Always at least 10 - Dr. [PERSON_NAME]" at bounding box center [725, 606] width 781 height 46
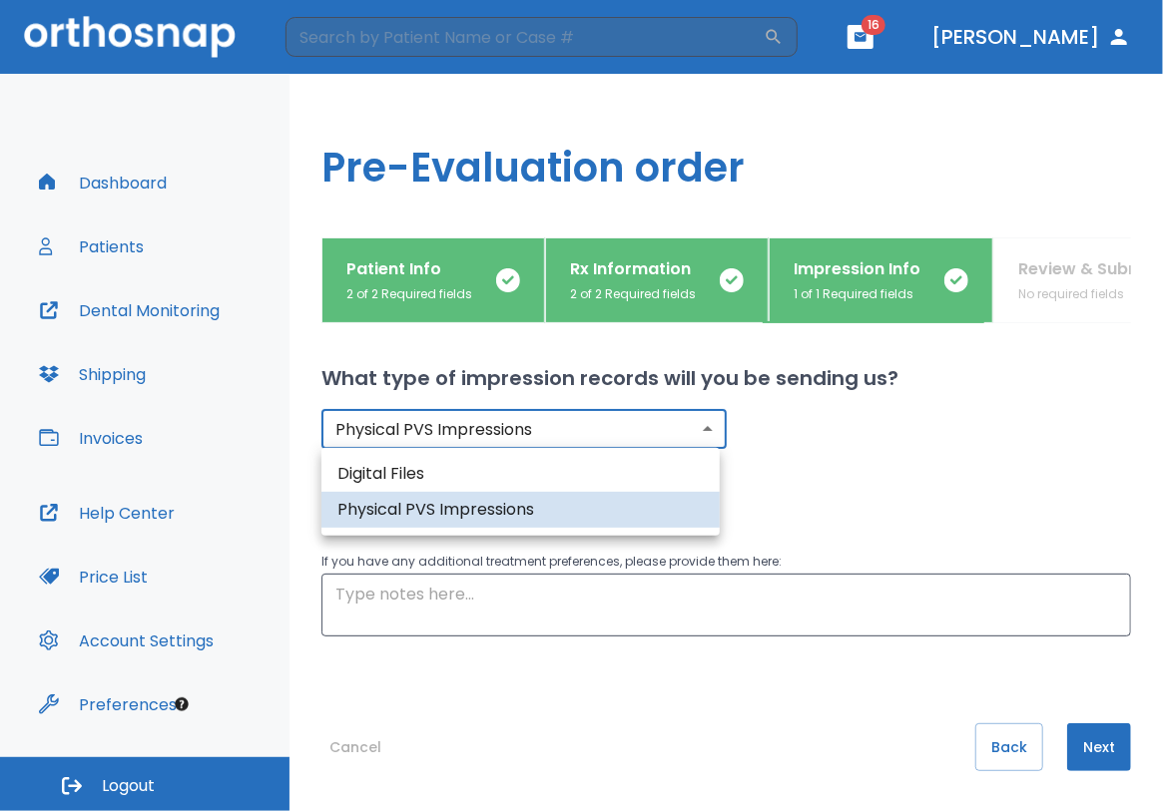
click at [704, 428] on body "​ 16 [PERSON_NAME] Dashboard Patients Dental Monitoring Shipping Invoices Help …" at bounding box center [581, 405] width 1163 height 811
click at [433, 477] on li "Digital Files" at bounding box center [520, 474] width 398 height 36
type input "digital"
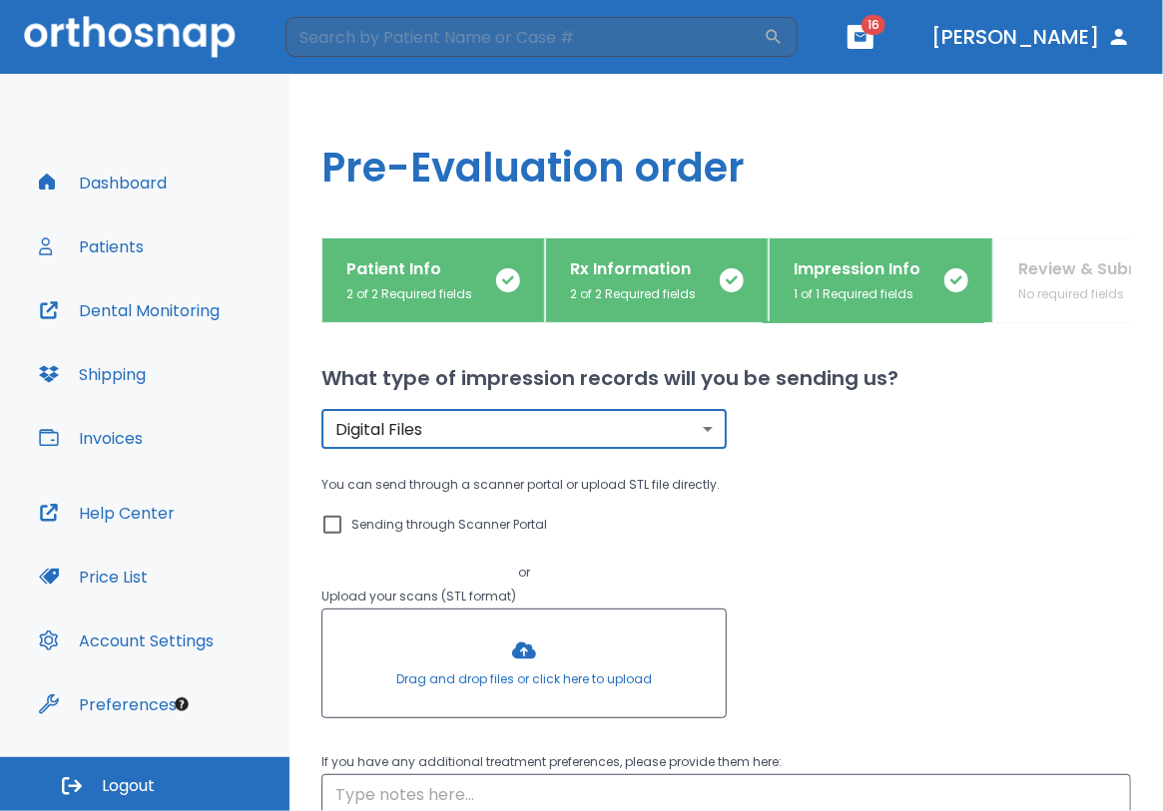
click at [342, 521] on input "Sending through Scanner Portal" at bounding box center [332, 525] width 24 height 24
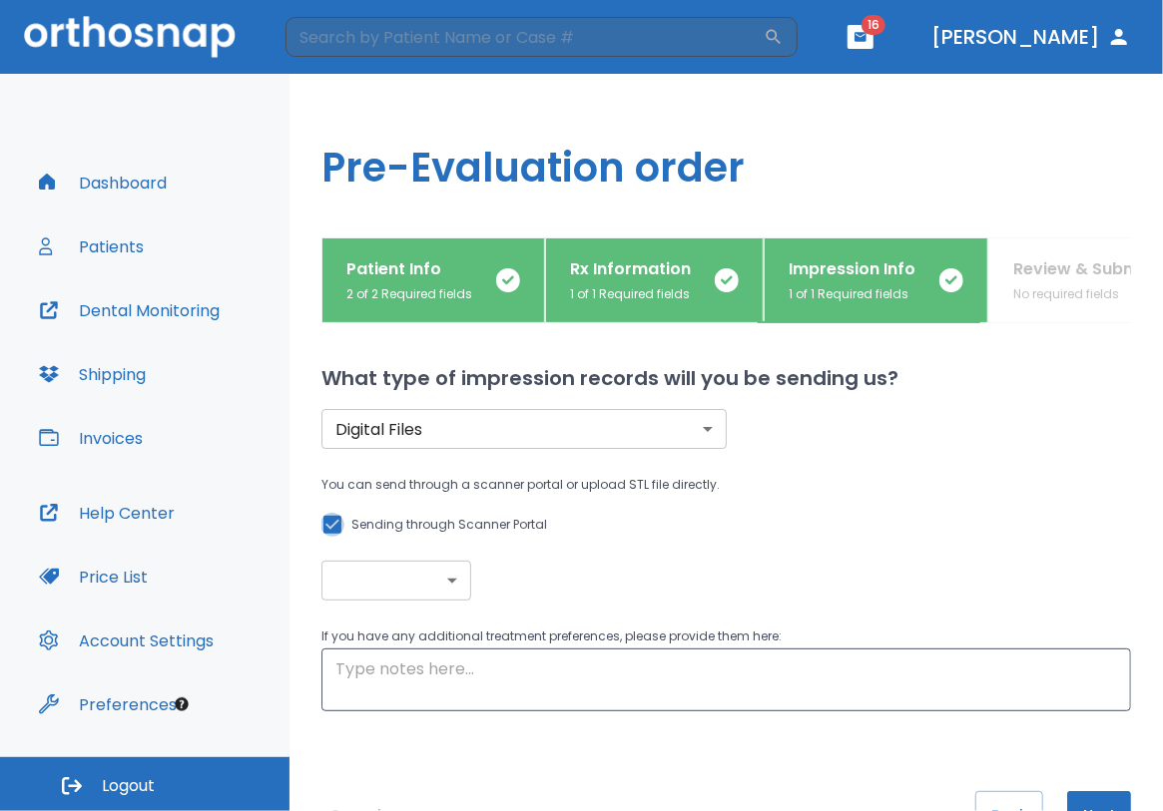
click at [336, 529] on input "Sending through Scanner Portal" at bounding box center [332, 525] width 24 height 24
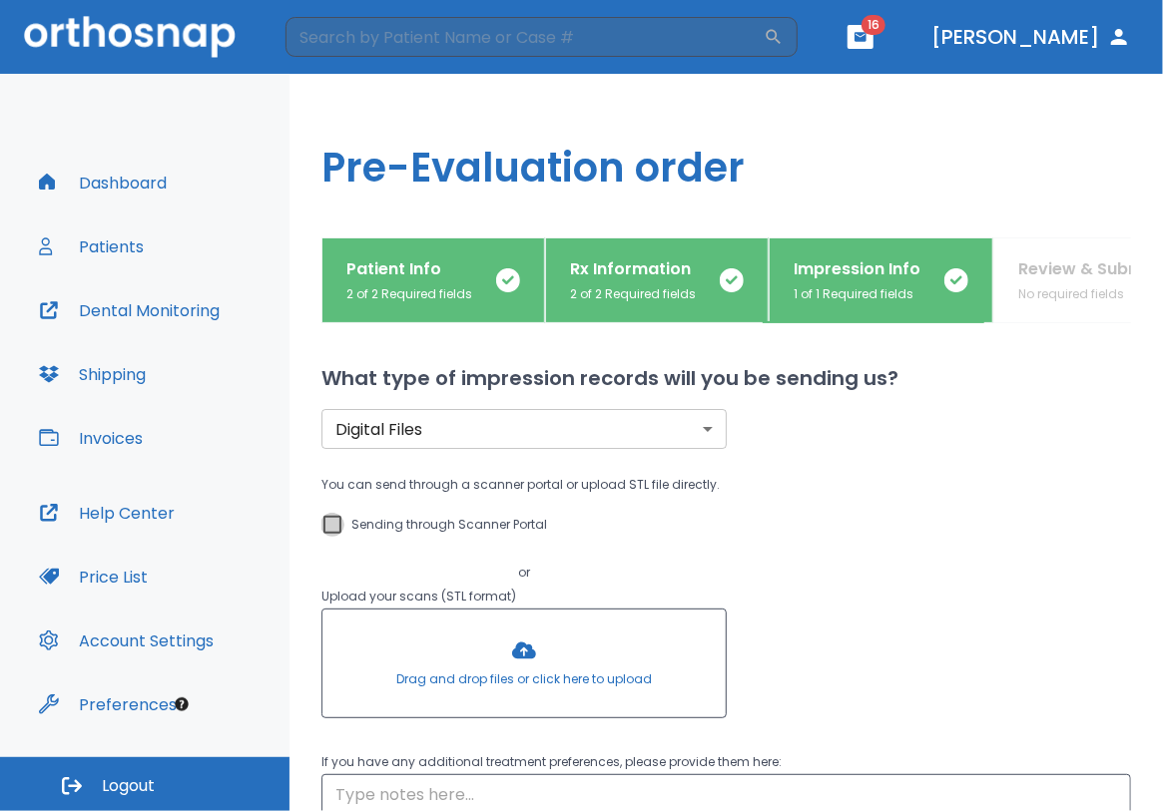
click at [336, 529] on input "Sending through Scanner Portal" at bounding box center [332, 525] width 24 height 24
checkbox input "true"
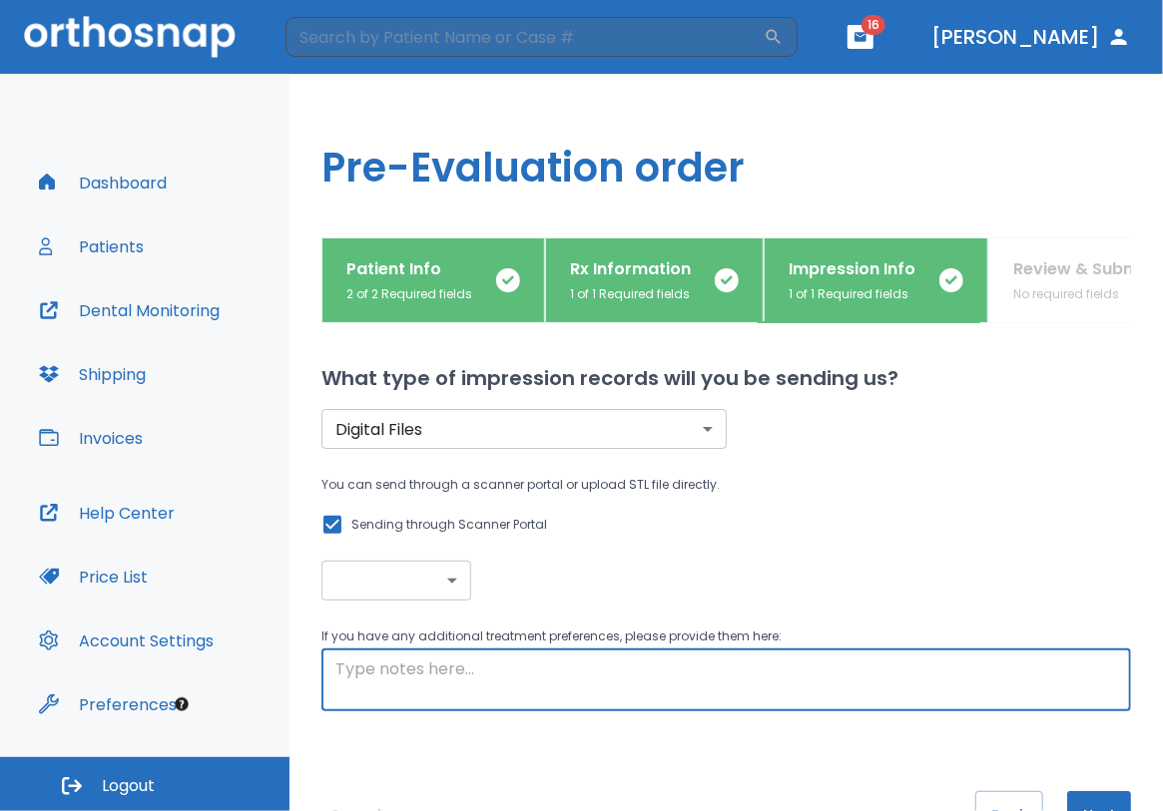
click at [425, 680] on textarea at bounding box center [725, 681] width 781 height 46
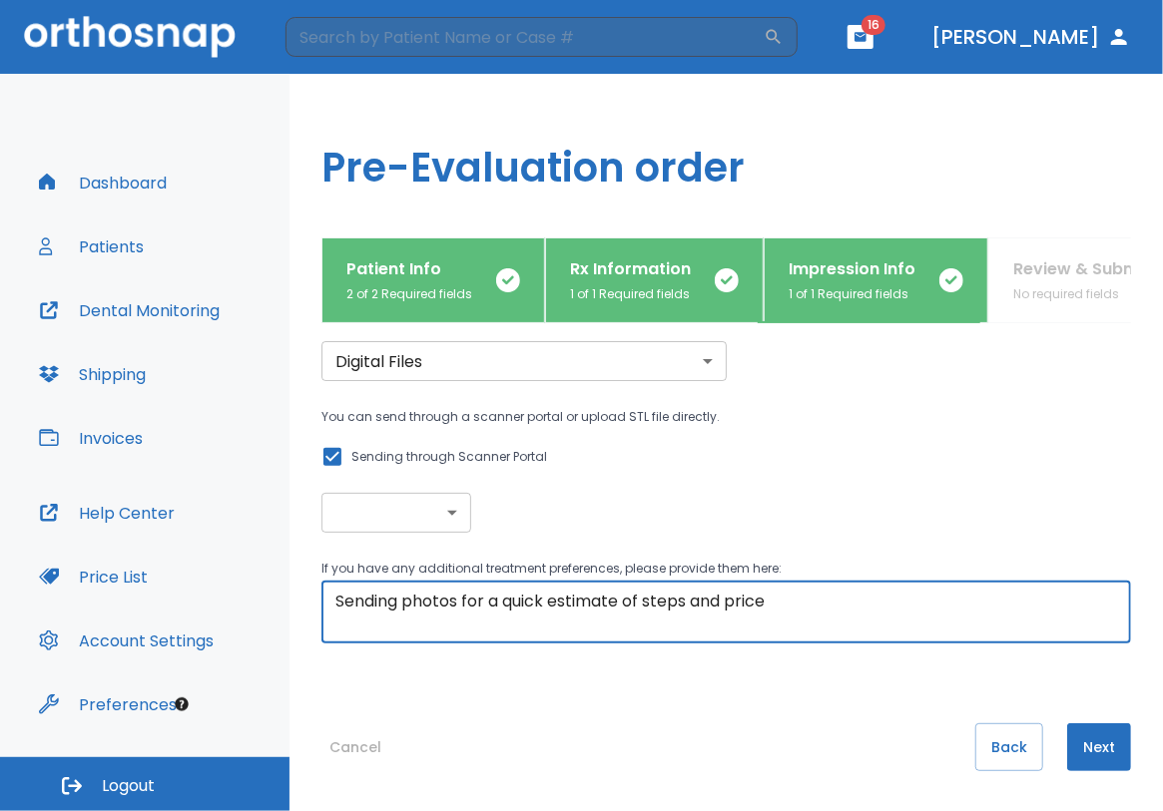
type textarea "Sending photos for a quick estimate of steps and price"
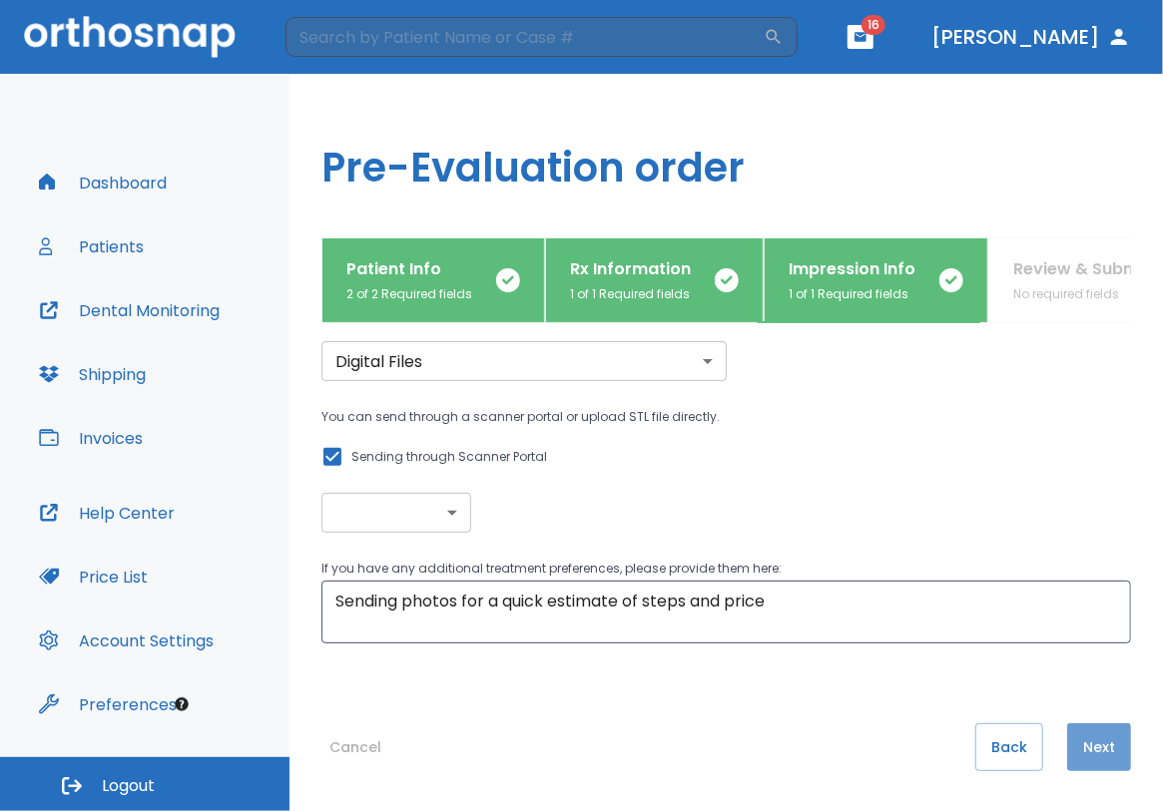
click at [1089, 738] on button "Next" at bounding box center [1099, 747] width 64 height 48
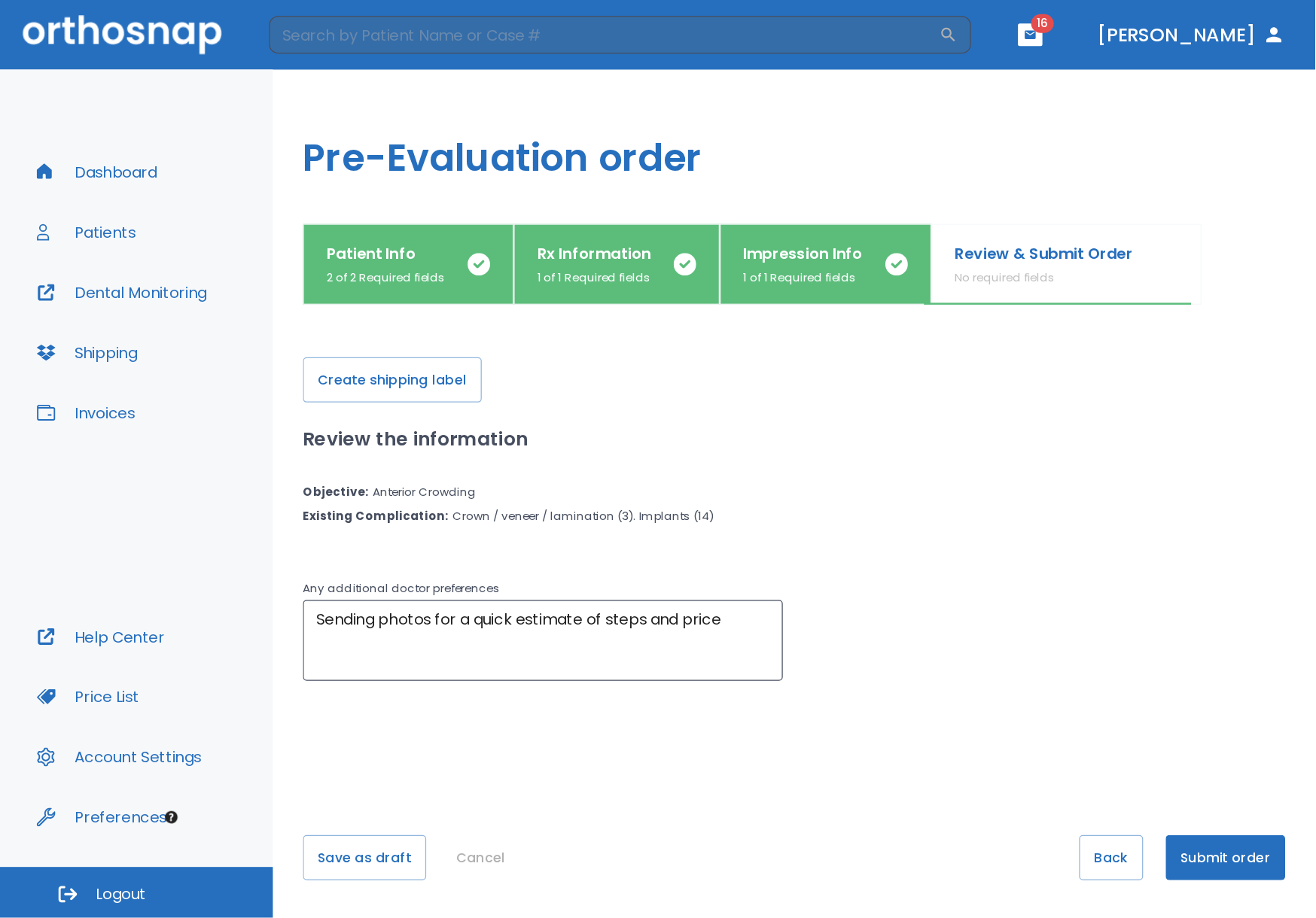
scroll to position [0, 0]
